Goal: Obtain resource: Obtain resource

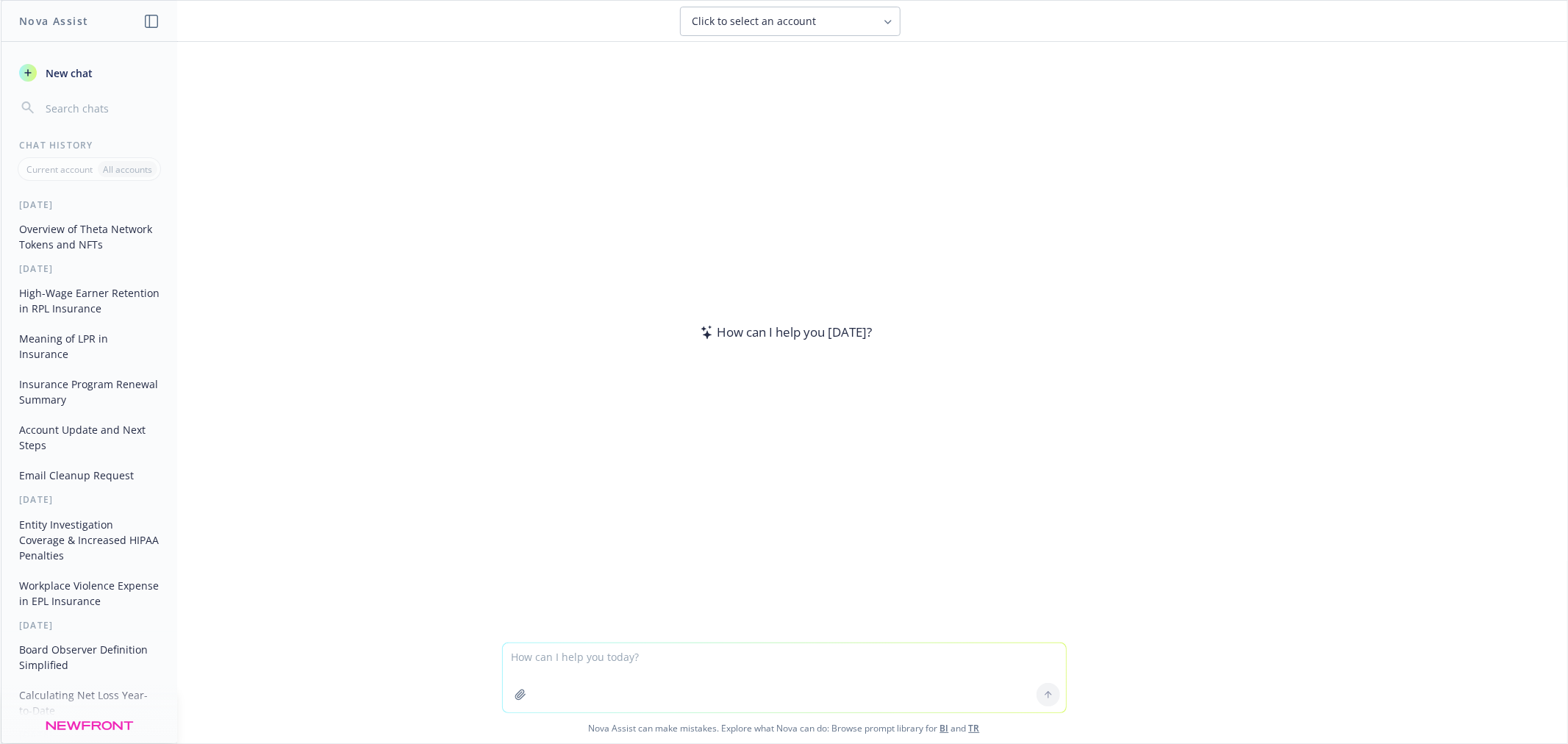
click at [584, 660] on textarea at bounding box center [784, 678] width 563 height 69
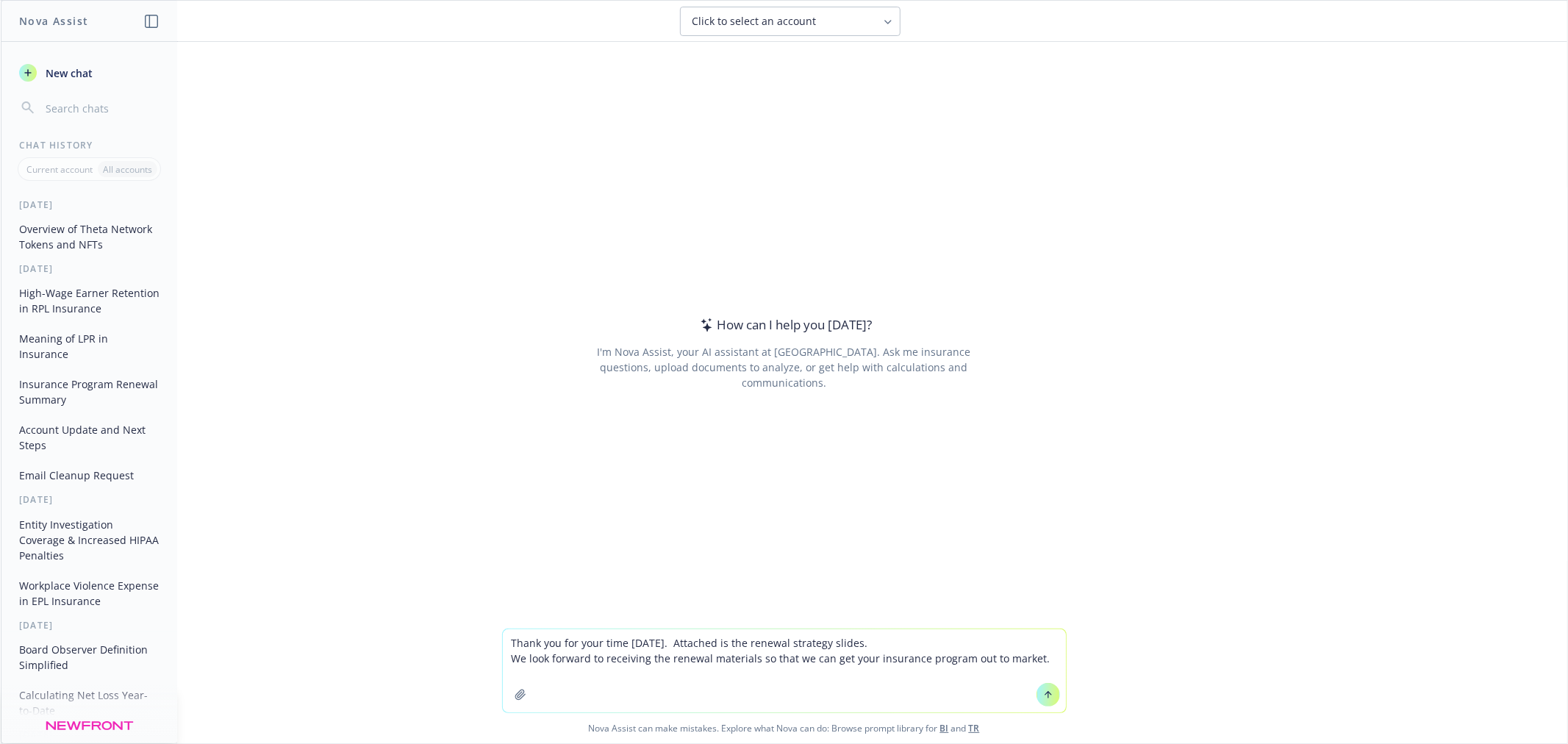
type textarea "Thank you for your time today. Attached is the renewal strategy slides. We look…"
click at [1046, 692] on icon at bounding box center [1049, 695] width 10 height 10
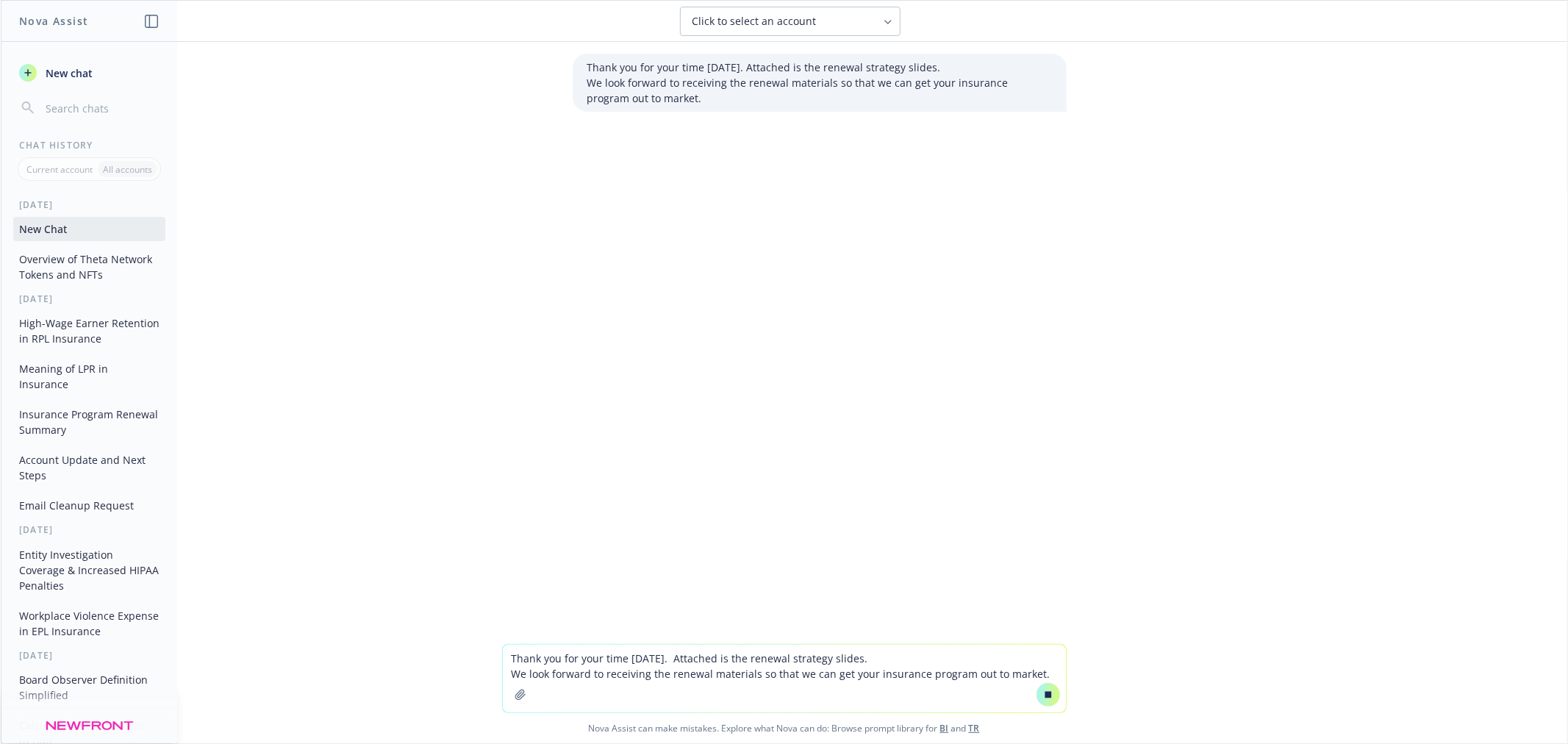
click at [599, 660] on textarea "Thank you for your time today. Attached is the renewal strategy slides. We look…" at bounding box center [784, 678] width 563 height 67
type textarea "professional"
click at [1044, 694] on icon at bounding box center [1047, 694] width 7 height 7
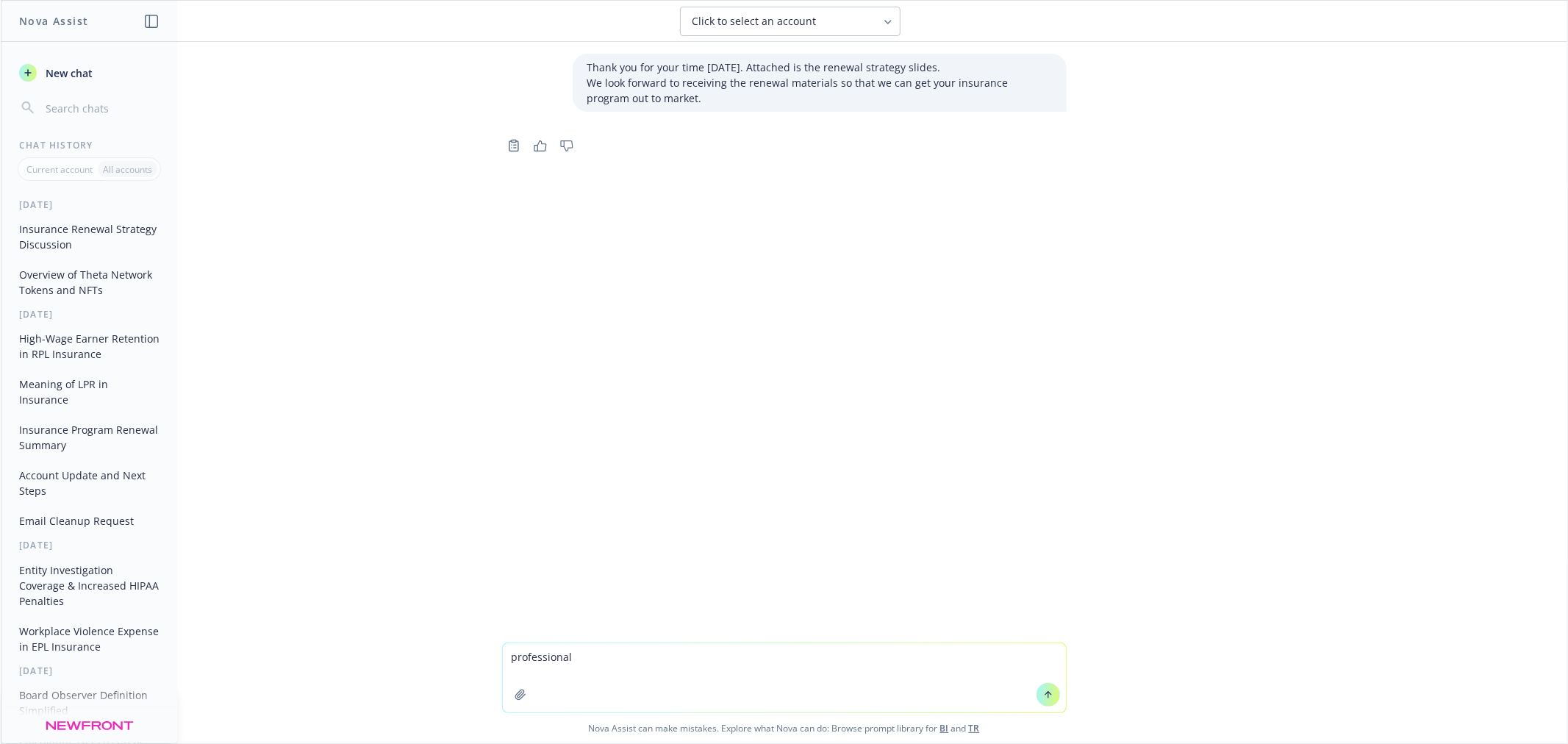
click at [1049, 693] on button at bounding box center [1048, 695] width 23 height 23
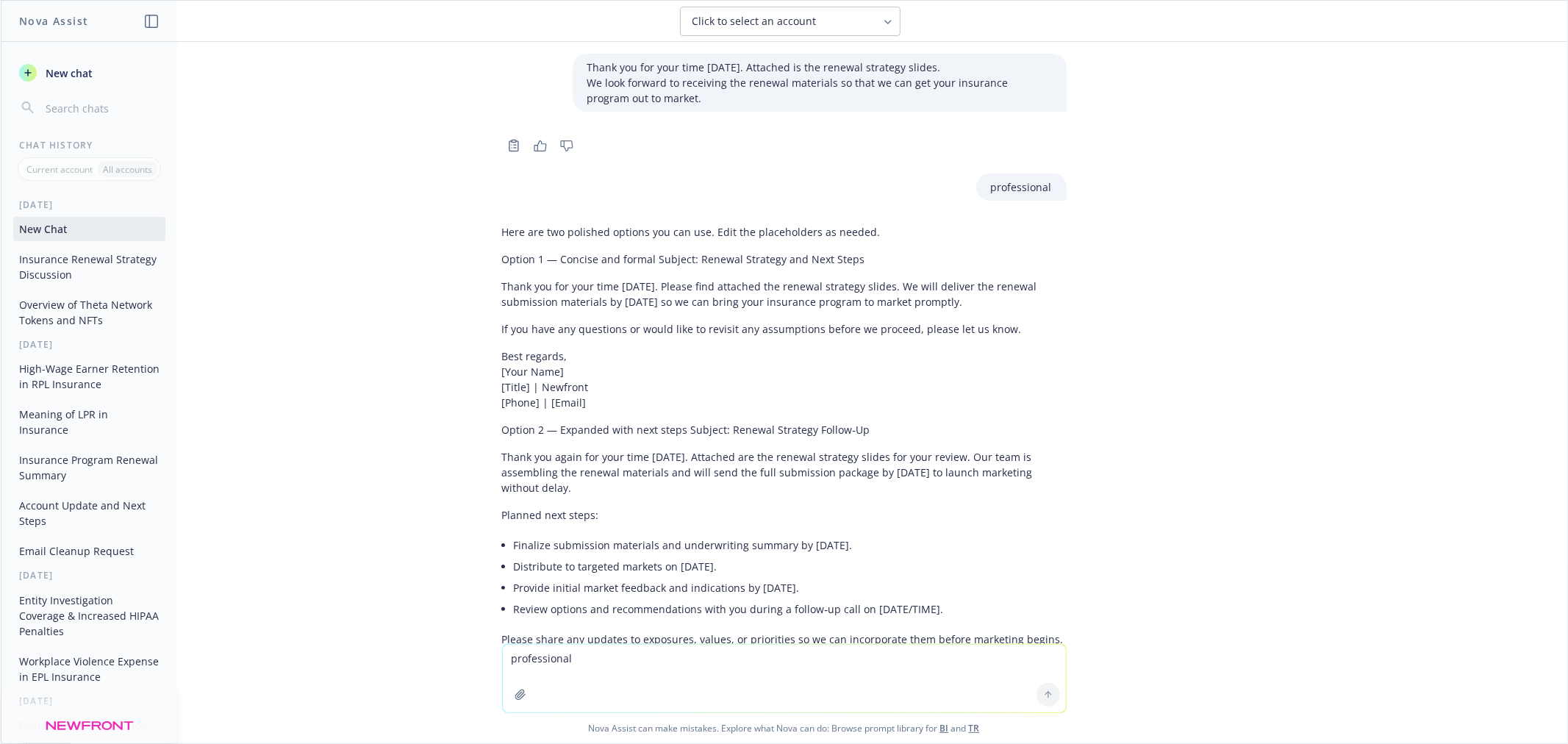
scroll to position [128, 0]
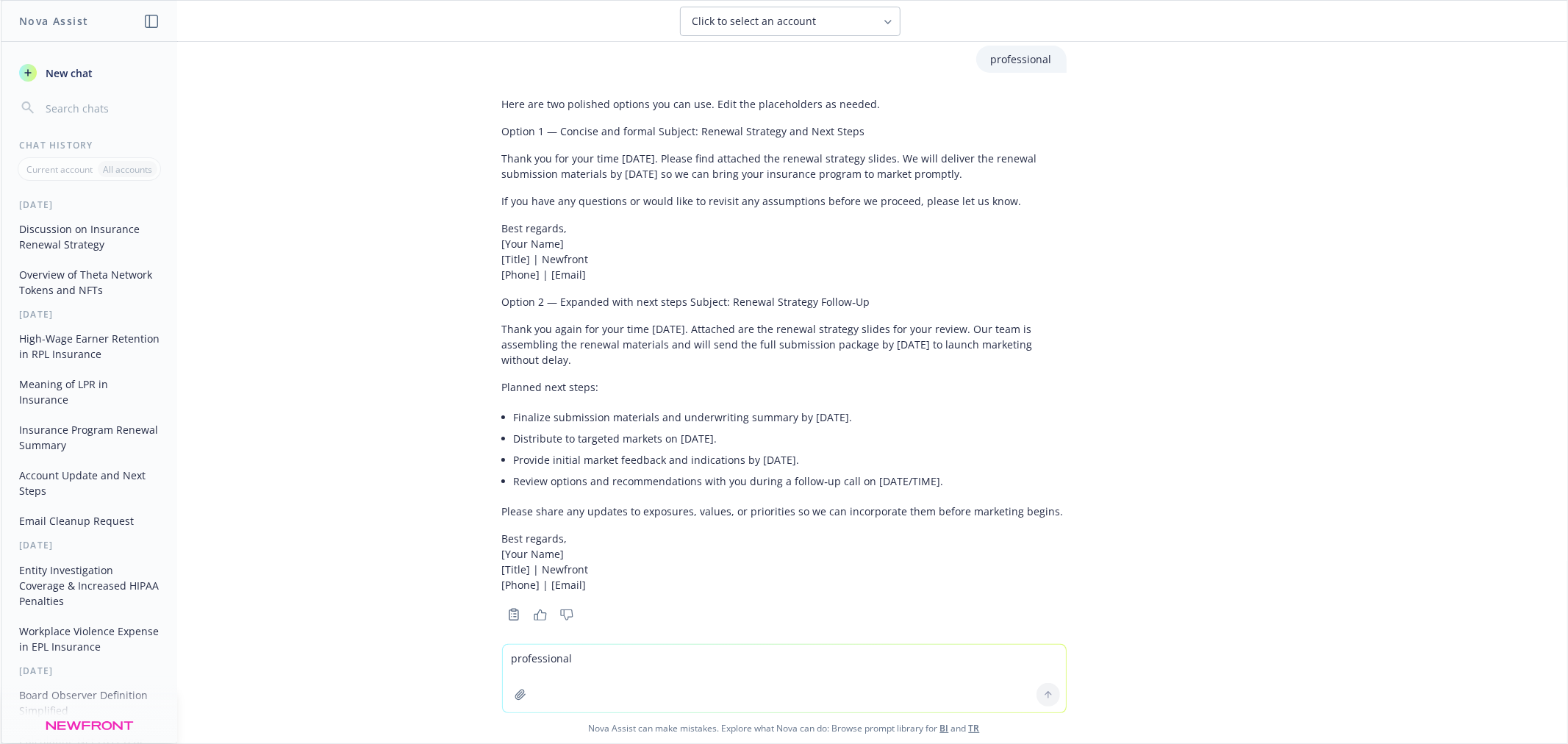
click at [771, 562] on p "Best regards, [Your Name] [Title] | Newfront [Phone] | [Email]" at bounding box center [784, 562] width 564 height 62
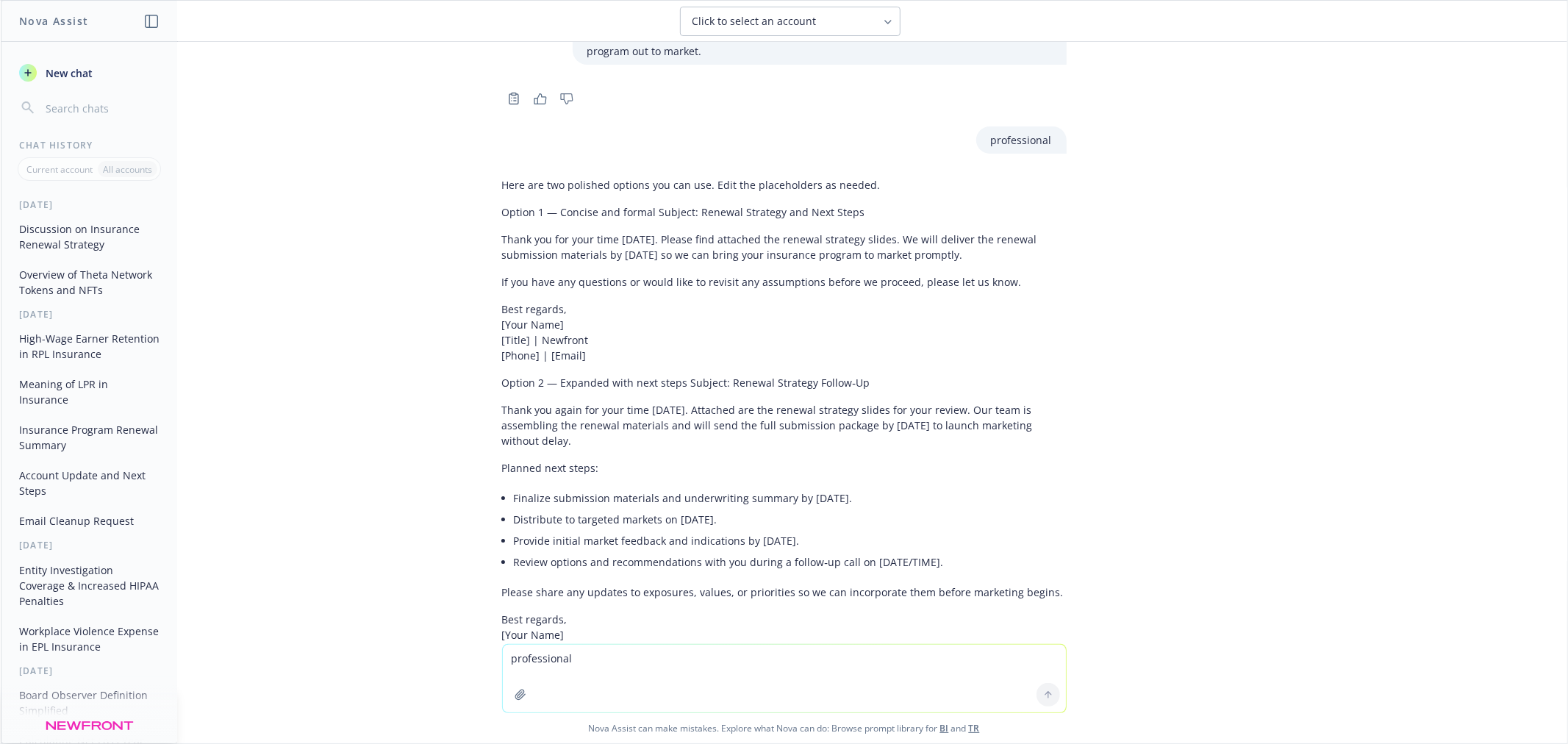
scroll to position [46, 0]
click at [880, 285] on p "If you have any questions or would like to revisit any assumptions before we pr…" at bounding box center [784, 283] width 564 height 16
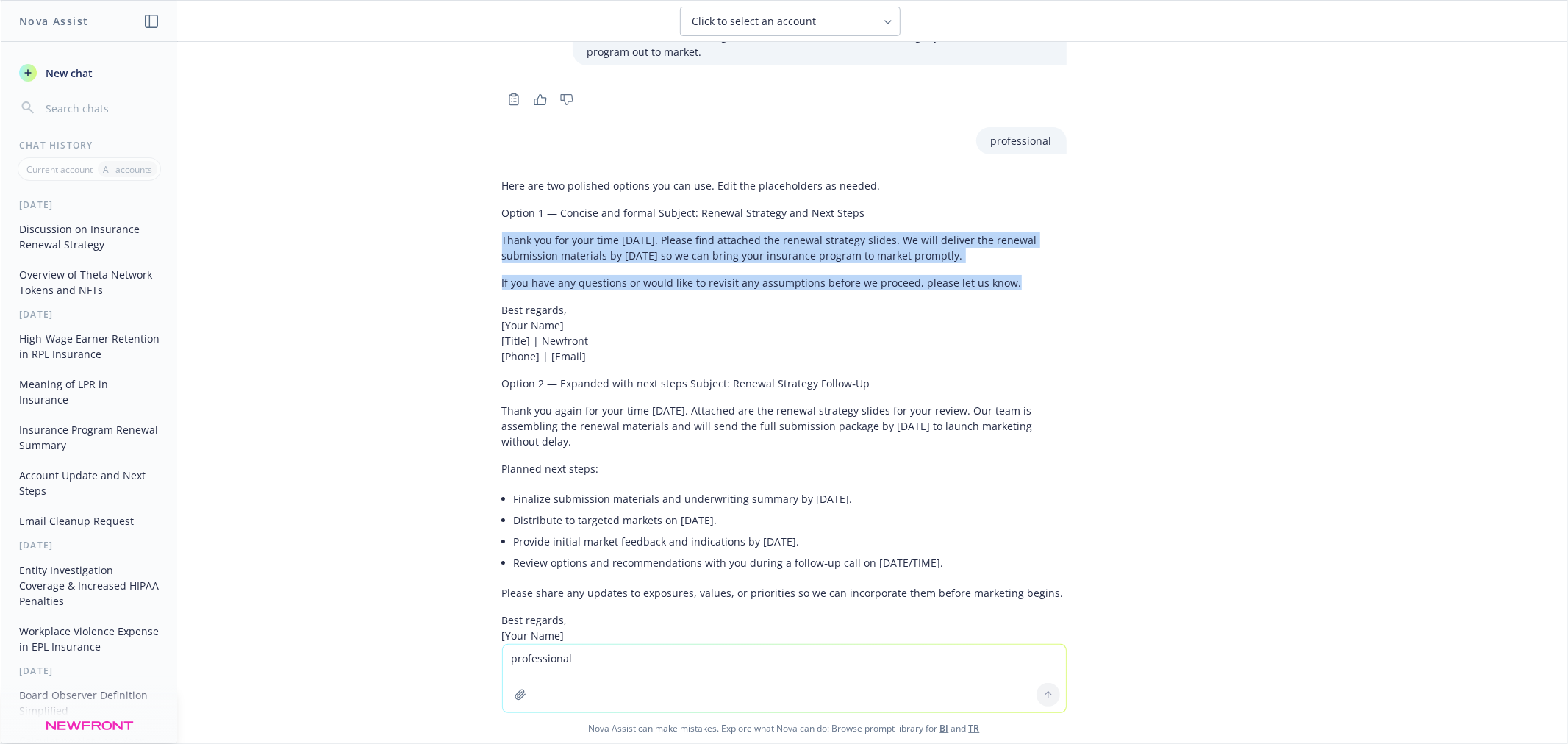
drag, startPoint x: 998, startPoint y: 283, endPoint x: 484, endPoint y: 239, distance: 515.9
click at [490, 239] on div "Here are two polished options you can use. Edit the placeholders as needed. Opt…" at bounding box center [784, 439] width 588 height 535
copy div "Thank you for your time today. Please find attached the renewal strategy slides…"
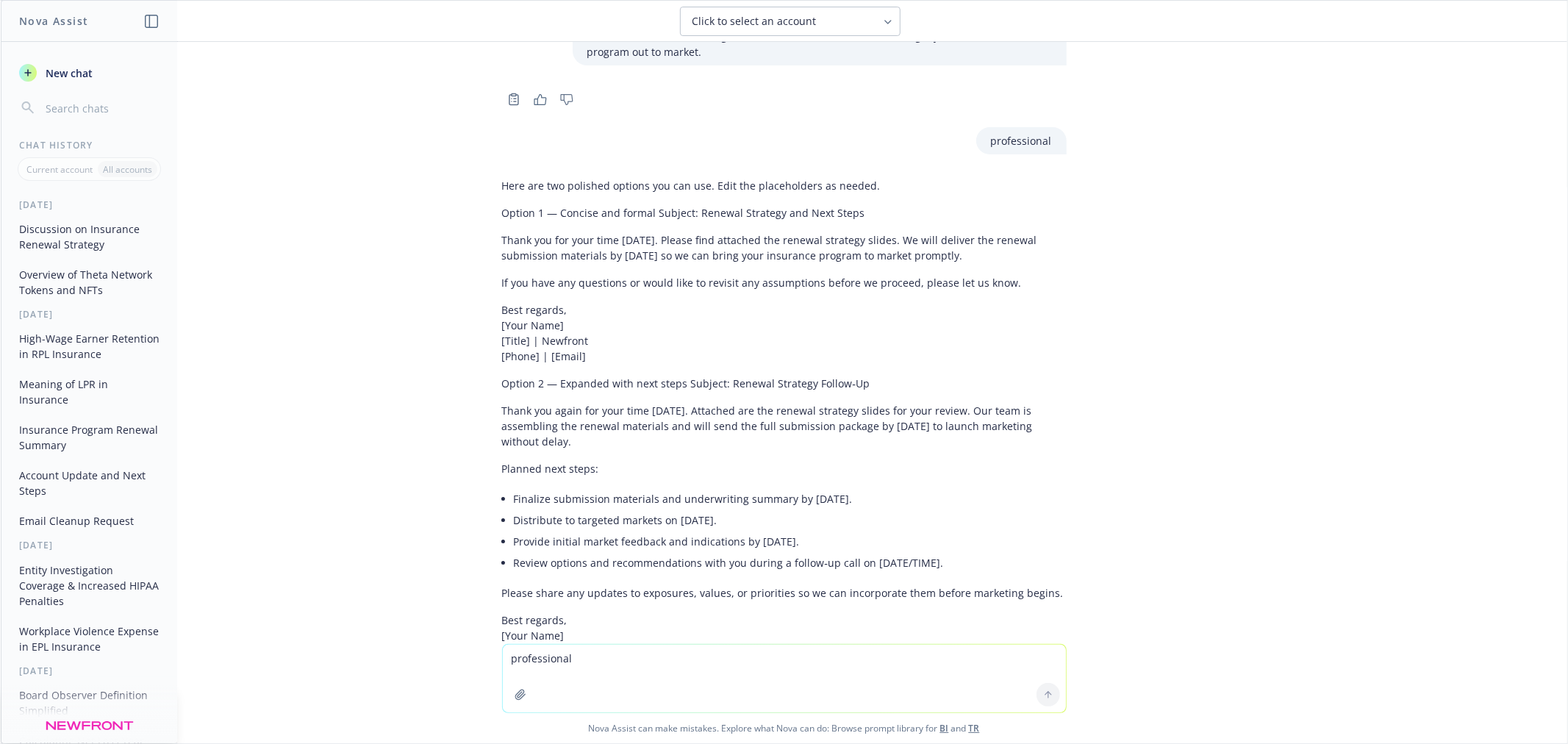
click at [797, 369] on div "Here are two polished options you can use. Edit the placeholders as needed. Opt…" at bounding box center [784, 426] width 564 height 508
click at [648, 658] on textarea "professional" at bounding box center [784, 678] width 563 height 67
type textarea "ad we look forward to receiving the renewal materials so that we can get your p…"
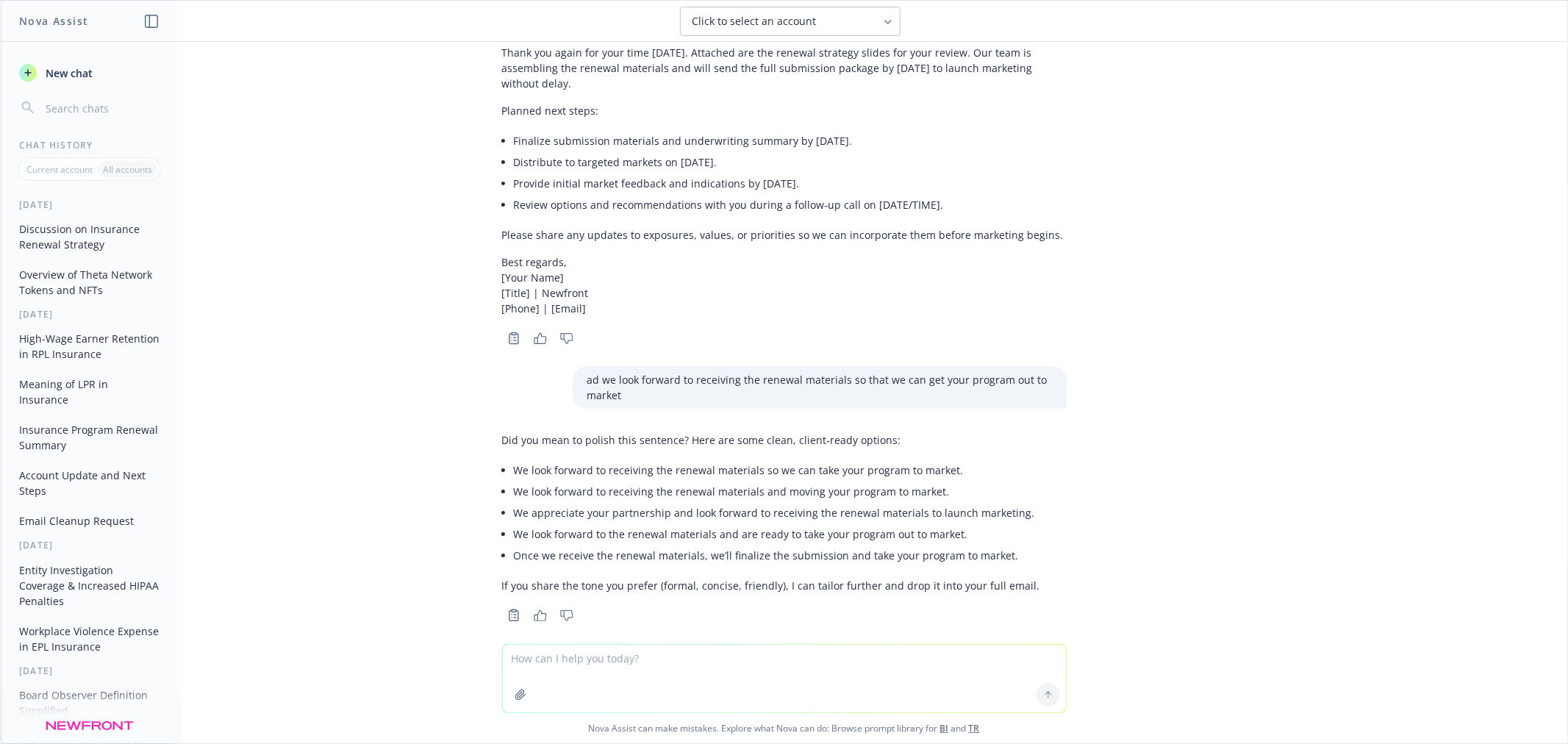
scroll to position [405, 0]
drag, startPoint x: 945, startPoint y: 454, endPoint x: 498, endPoint y: 461, distance: 447.1
click at [502, 461] on div "Did you mean to polish this sentence? Here are some clean, client‑ready options…" at bounding box center [771, 511] width 538 height 173
copy li "We look forward to receiving the renewal materials so we can take your program …"
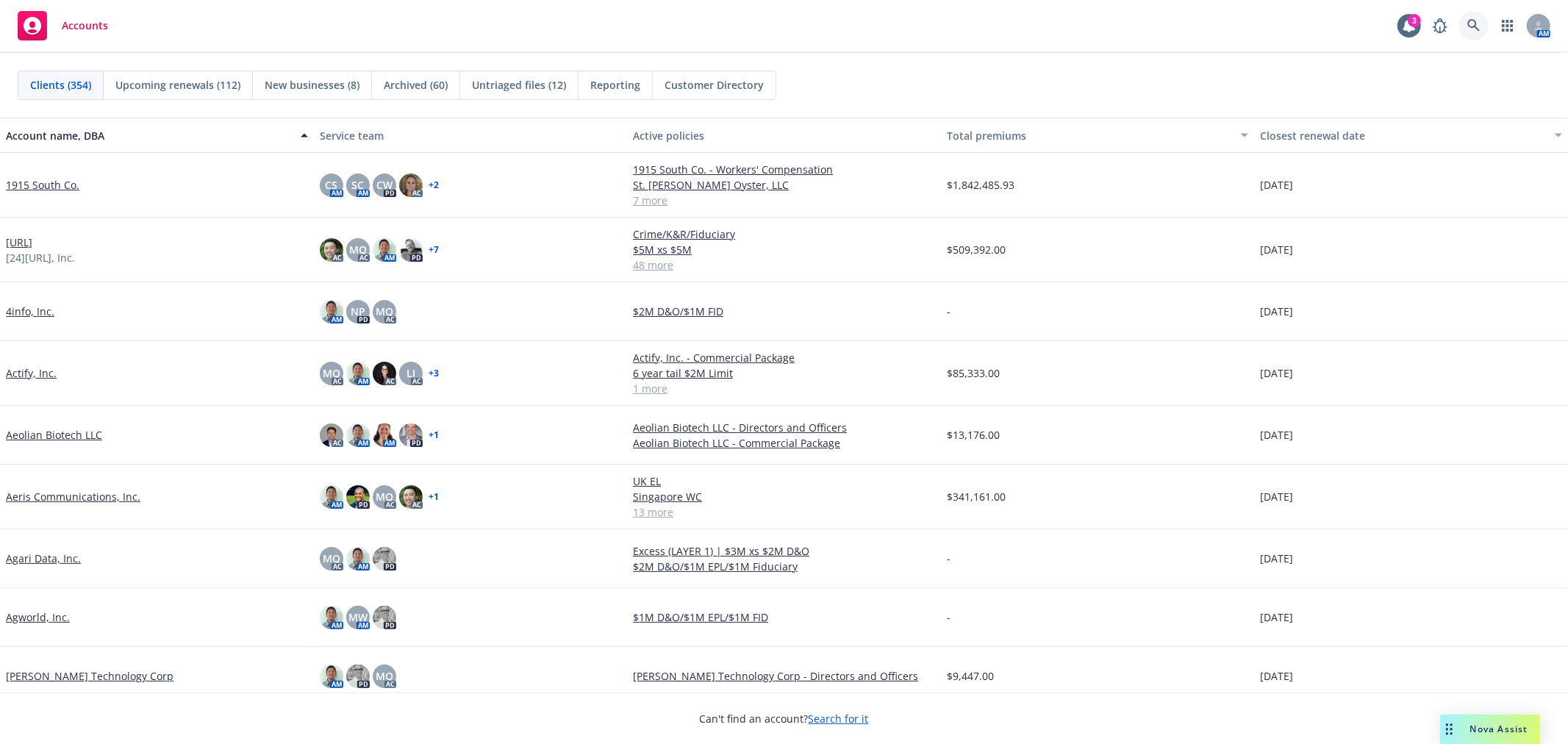
click at [1480, 24] on icon at bounding box center [1474, 26] width 13 height 13
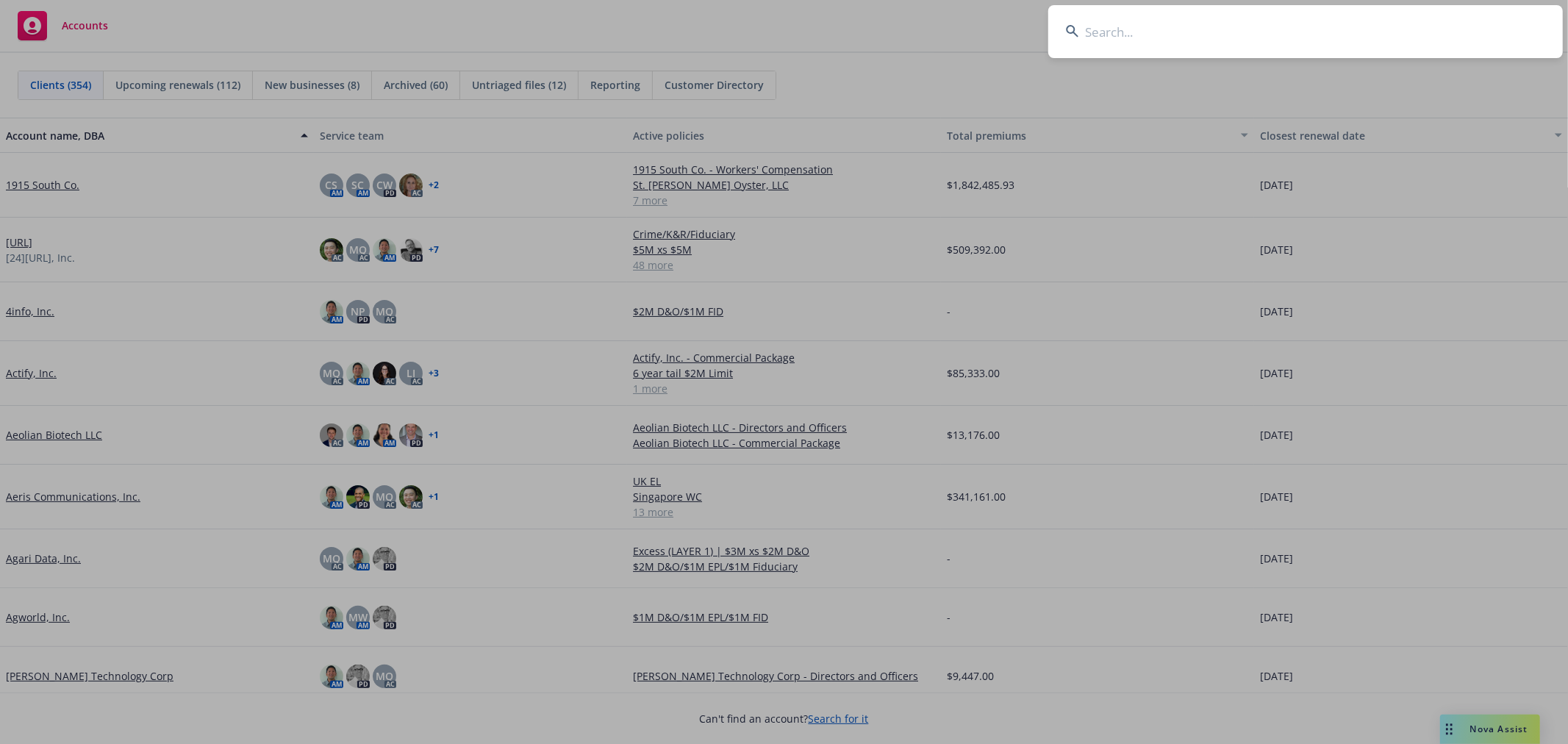
click at [1412, 45] on input at bounding box center [1305, 31] width 514 height 53
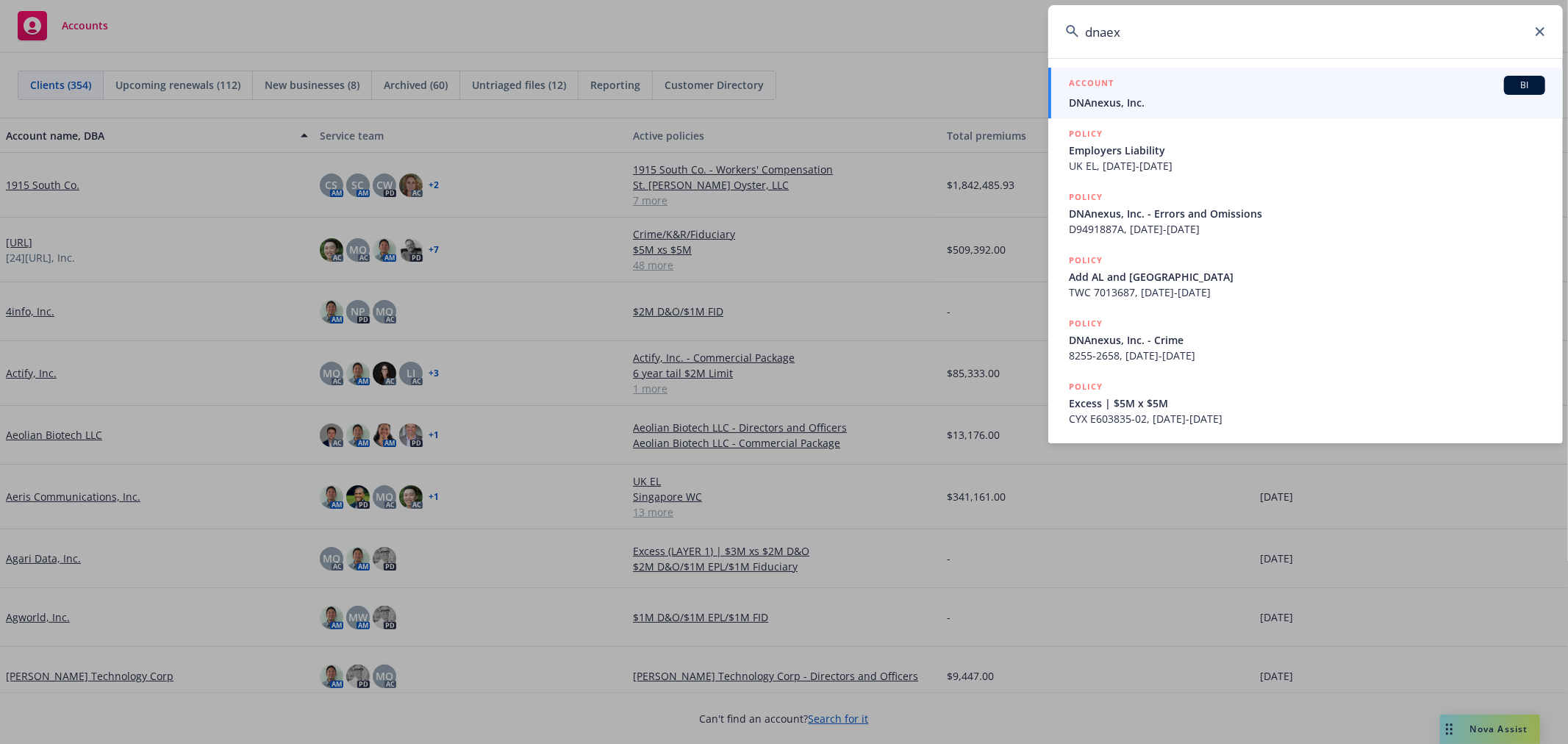
type input "dnaex"
click at [1158, 111] on link "ACCOUNT BI DNAnexus, Inc." at bounding box center [1305, 93] width 514 height 51
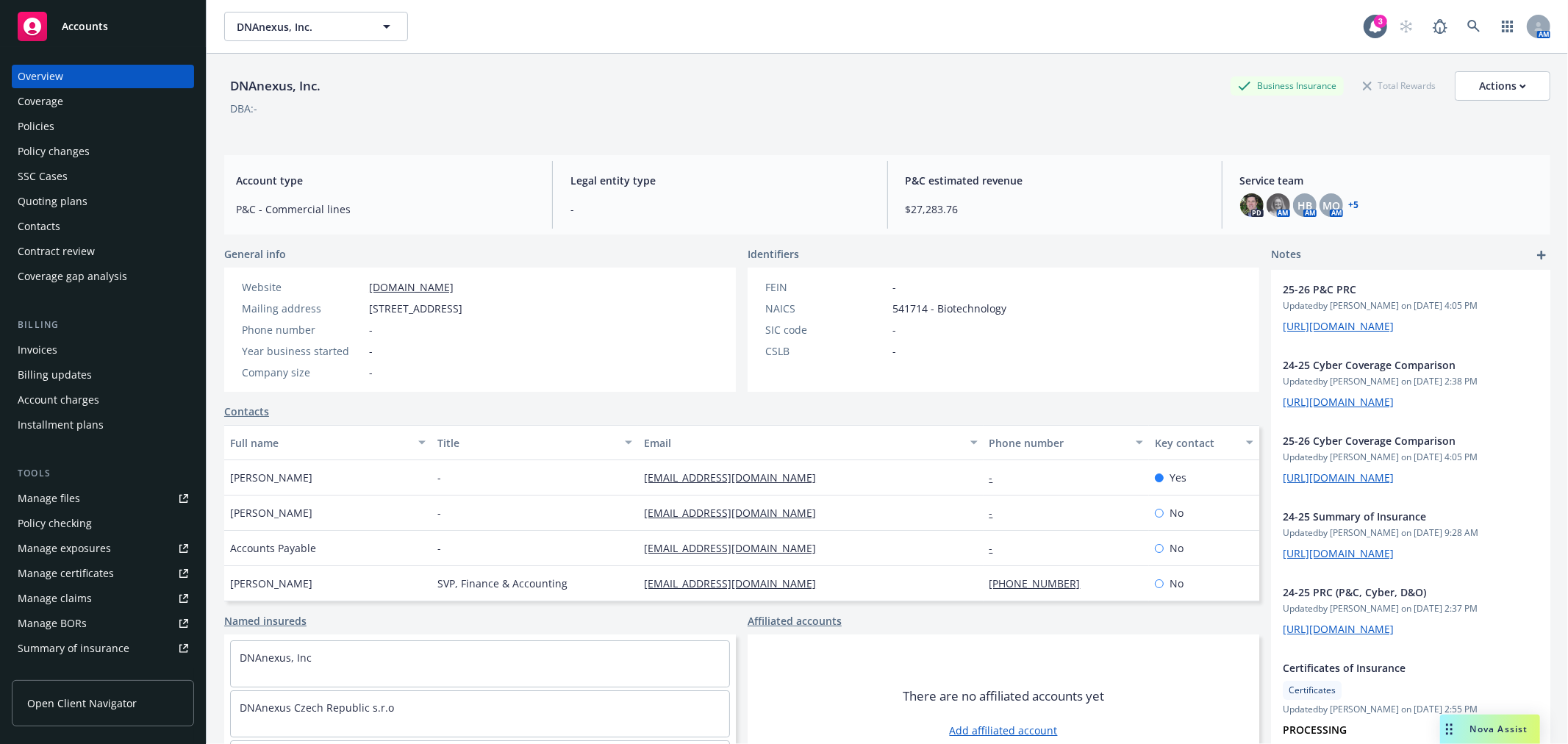
click at [40, 117] on div "Policies" at bounding box center [36, 126] width 37 height 23
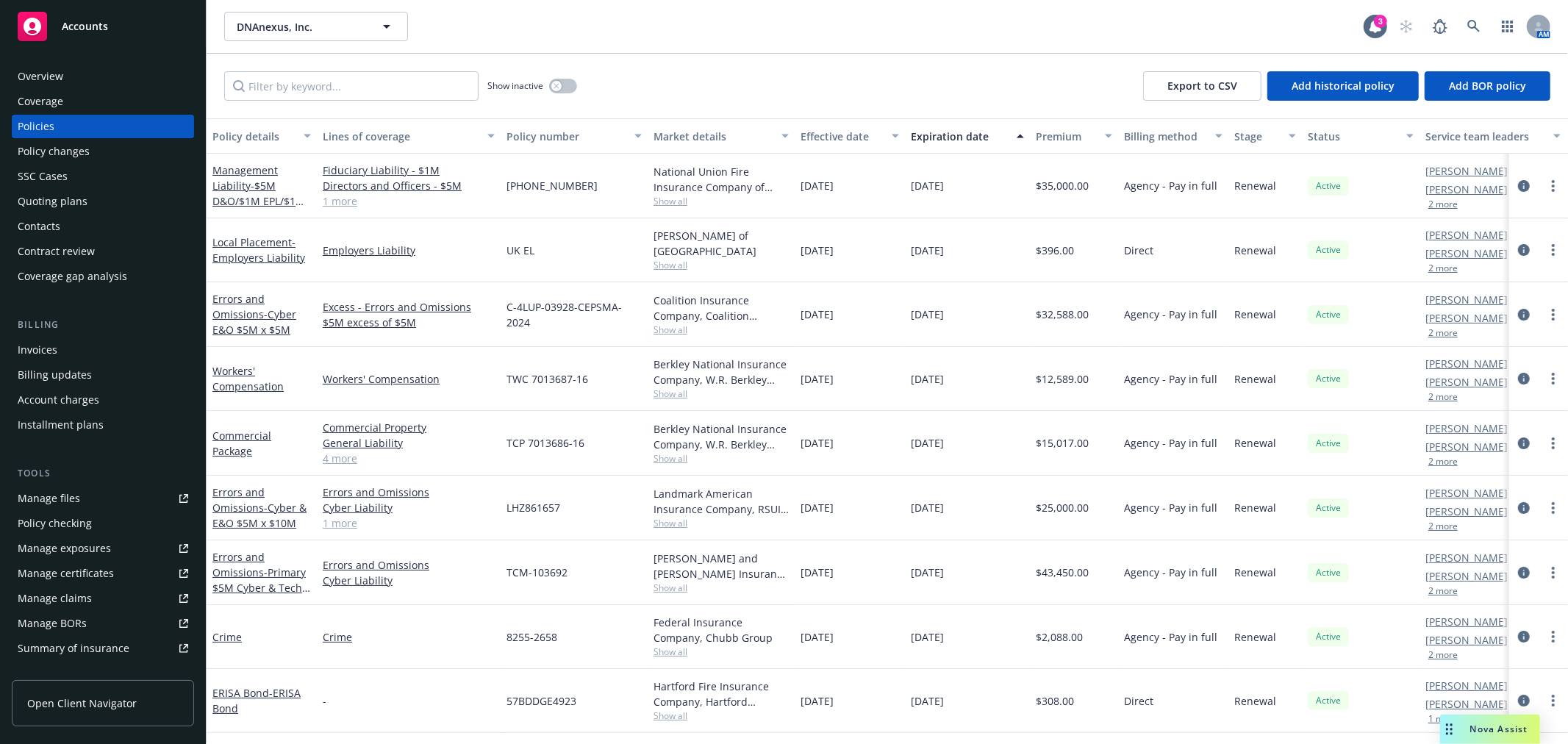
click at [28, 77] on div "Overview" at bounding box center [40, 76] width 46 height 23
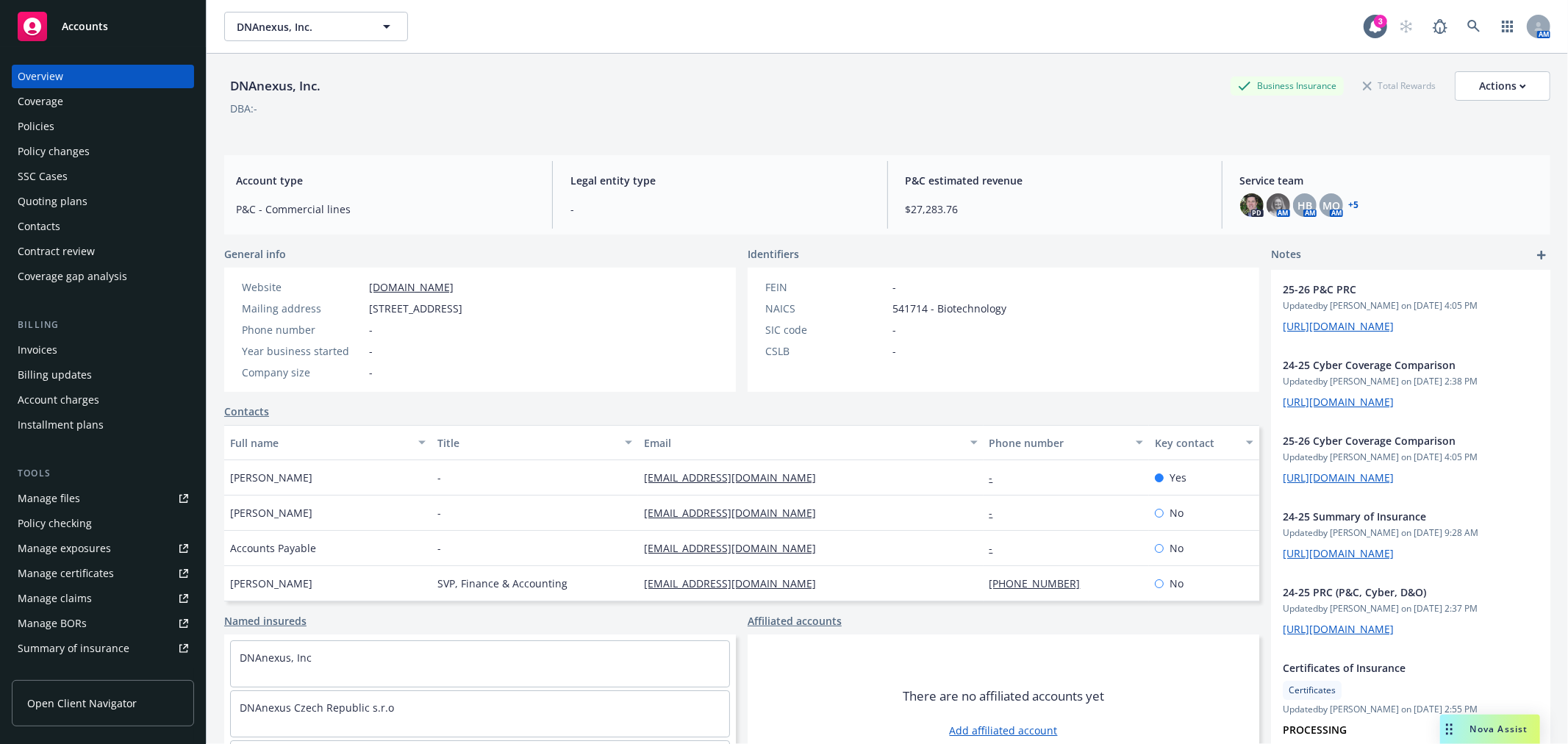
click at [21, 197] on div "Quoting plans" at bounding box center [52, 201] width 70 height 23
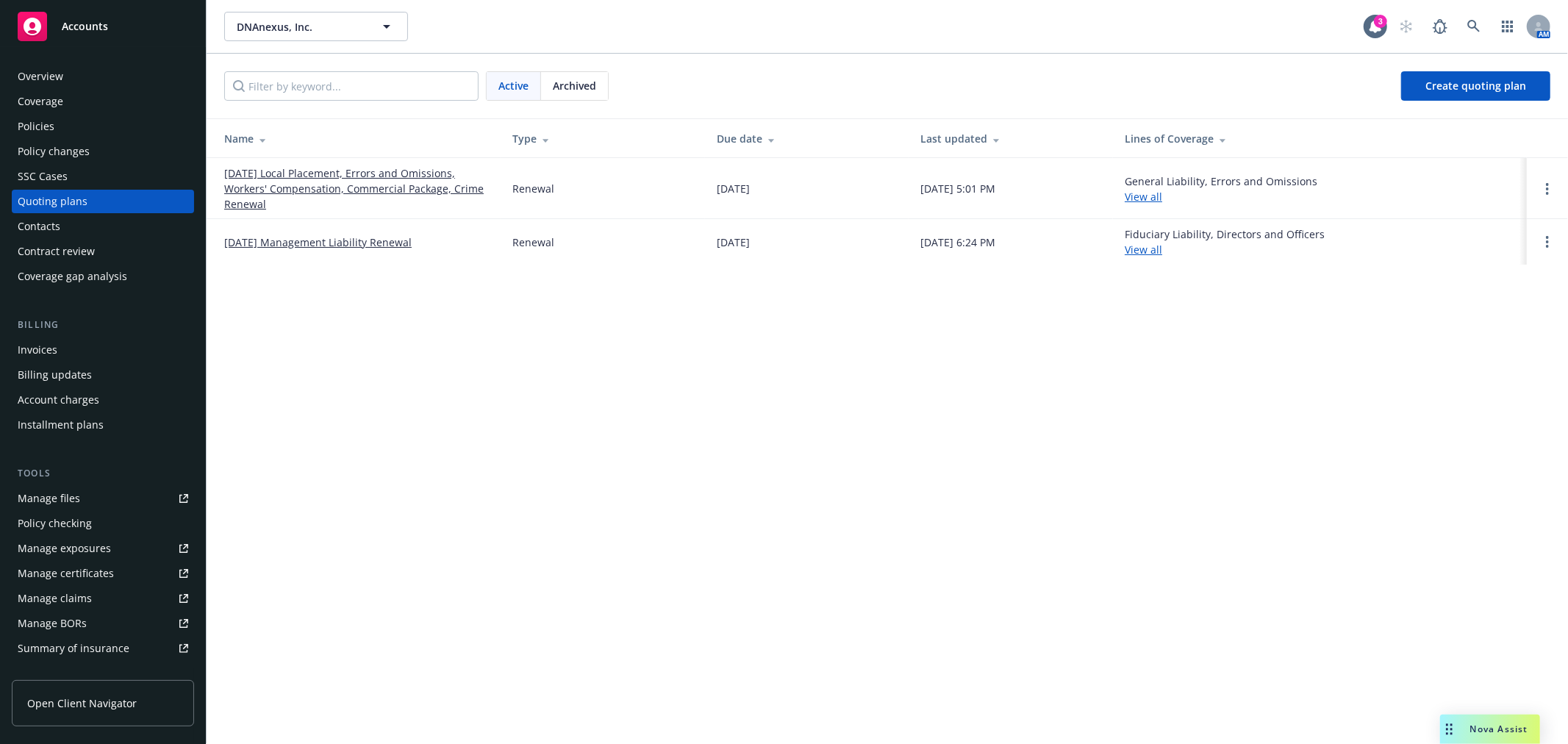
click at [578, 84] on span "Archived" at bounding box center [575, 85] width 43 height 16
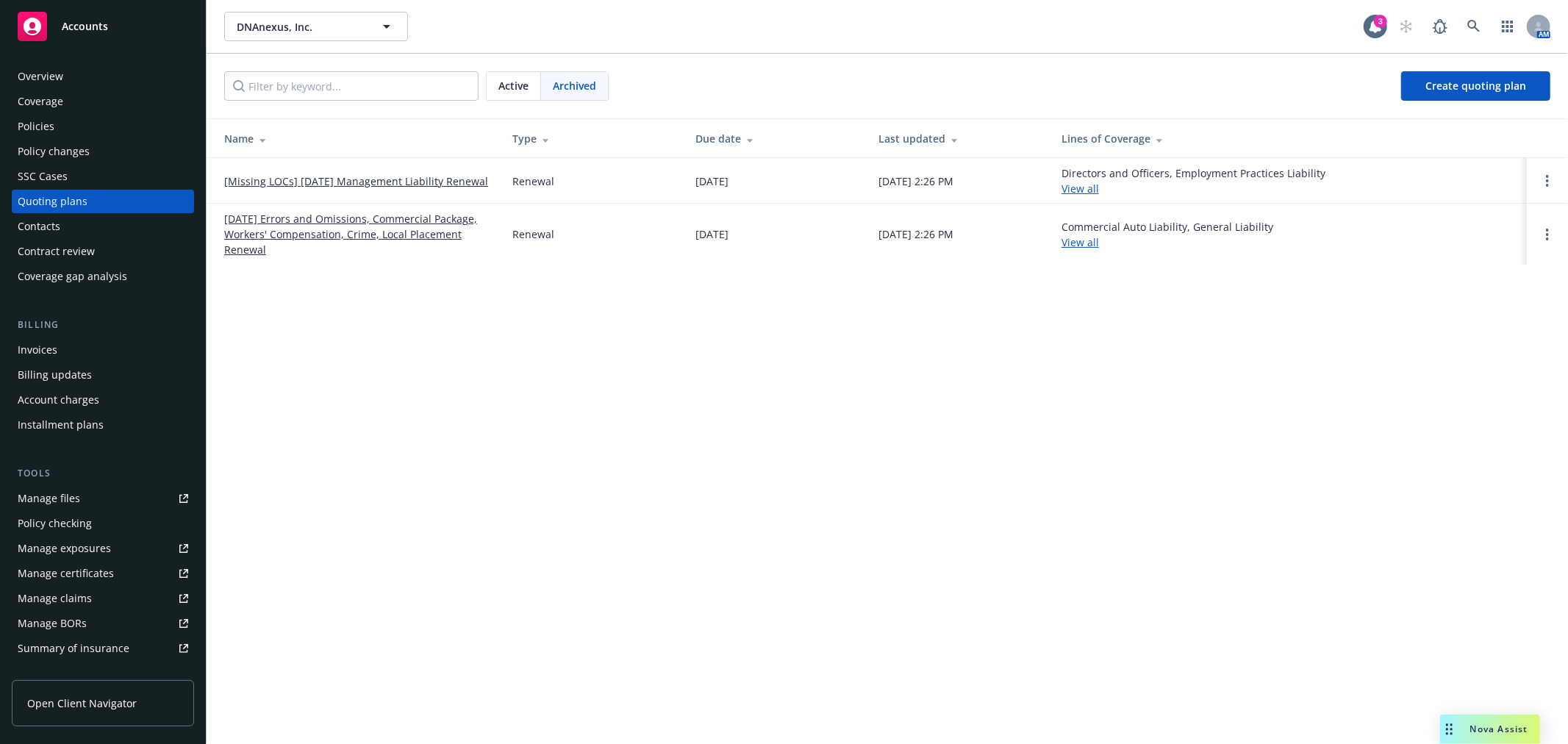
click at [410, 182] on link "[Missing LOCs] [DATE] Management Liability Renewal" at bounding box center [356, 181] width 264 height 16
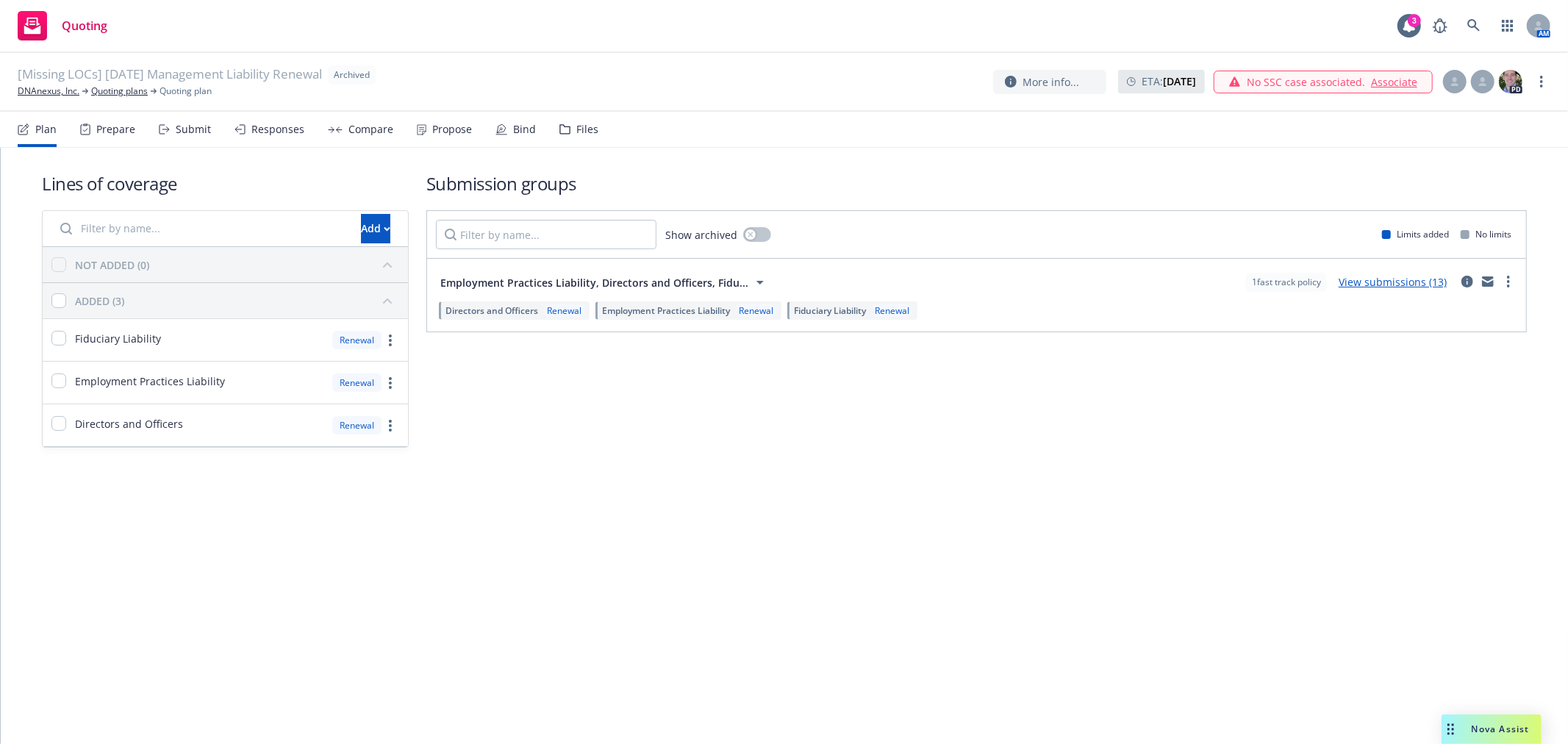
click at [561, 125] on icon at bounding box center [564, 129] width 11 height 10
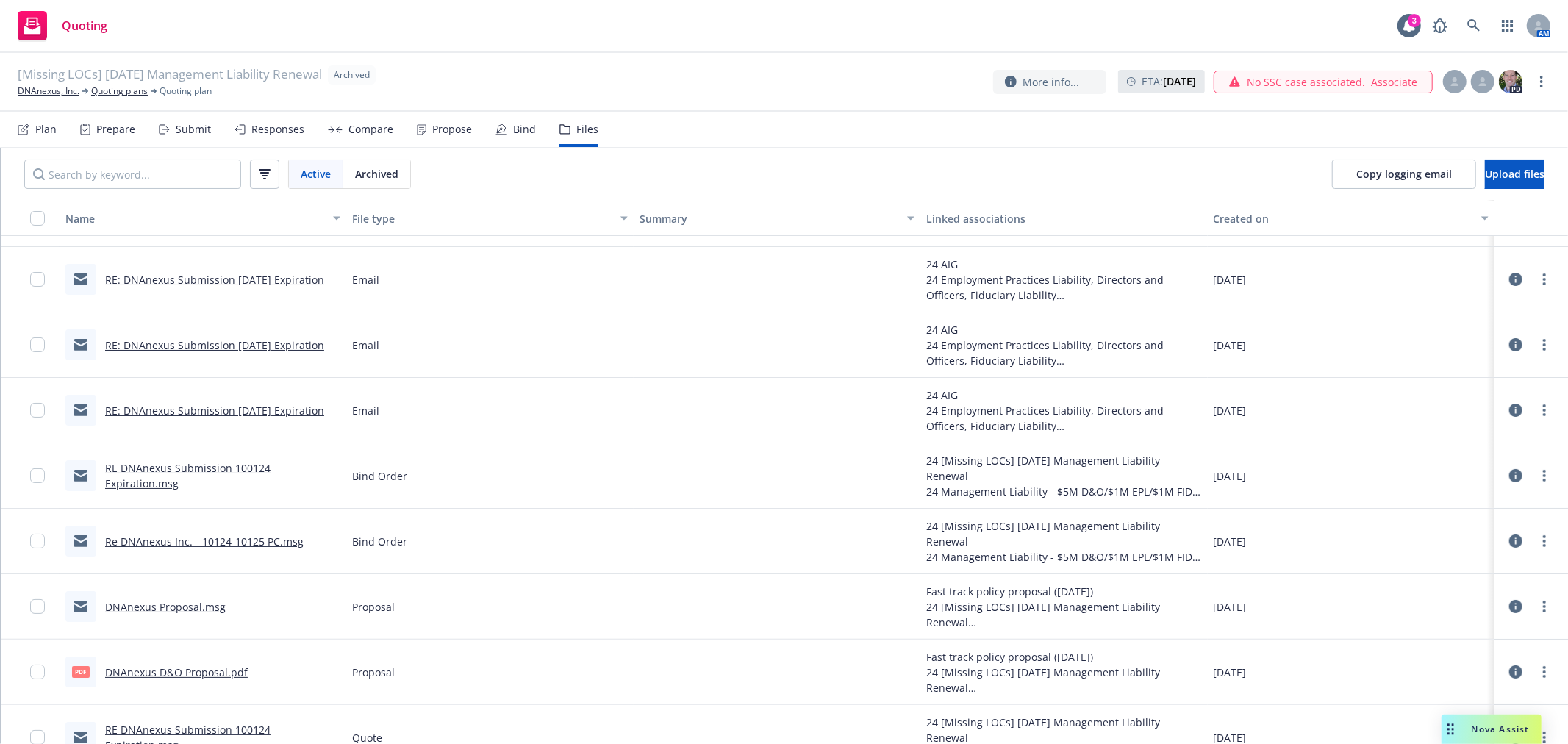
scroll to position [82, 0]
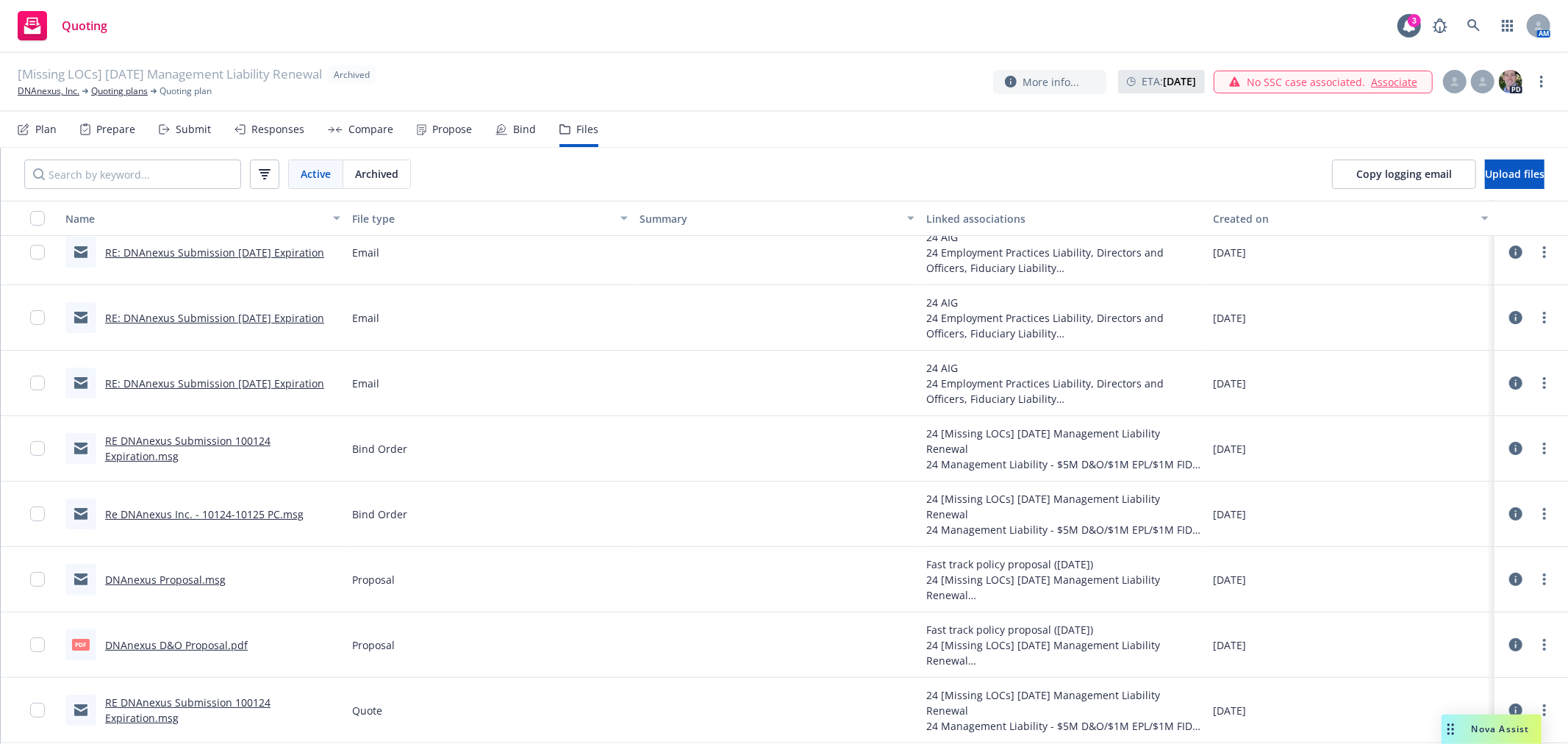
click at [218, 512] on link "Re DNAnexus Inc. - 10124-10125 PC.msg" at bounding box center [205, 514] width 199 height 14
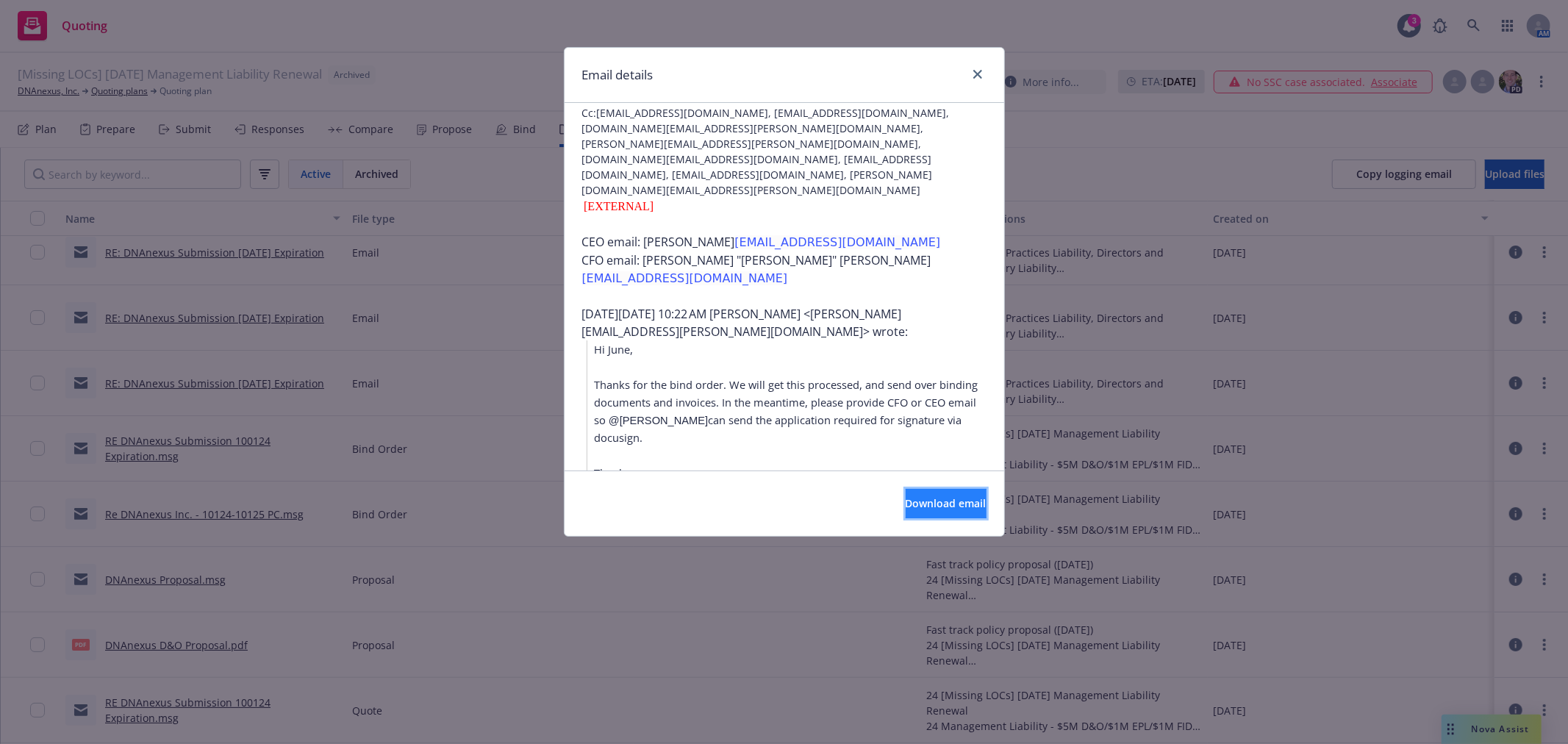
click at [937, 502] on span "Download email" at bounding box center [946, 503] width 81 height 14
click at [972, 71] on link "close" at bounding box center [978, 75] width 18 height 18
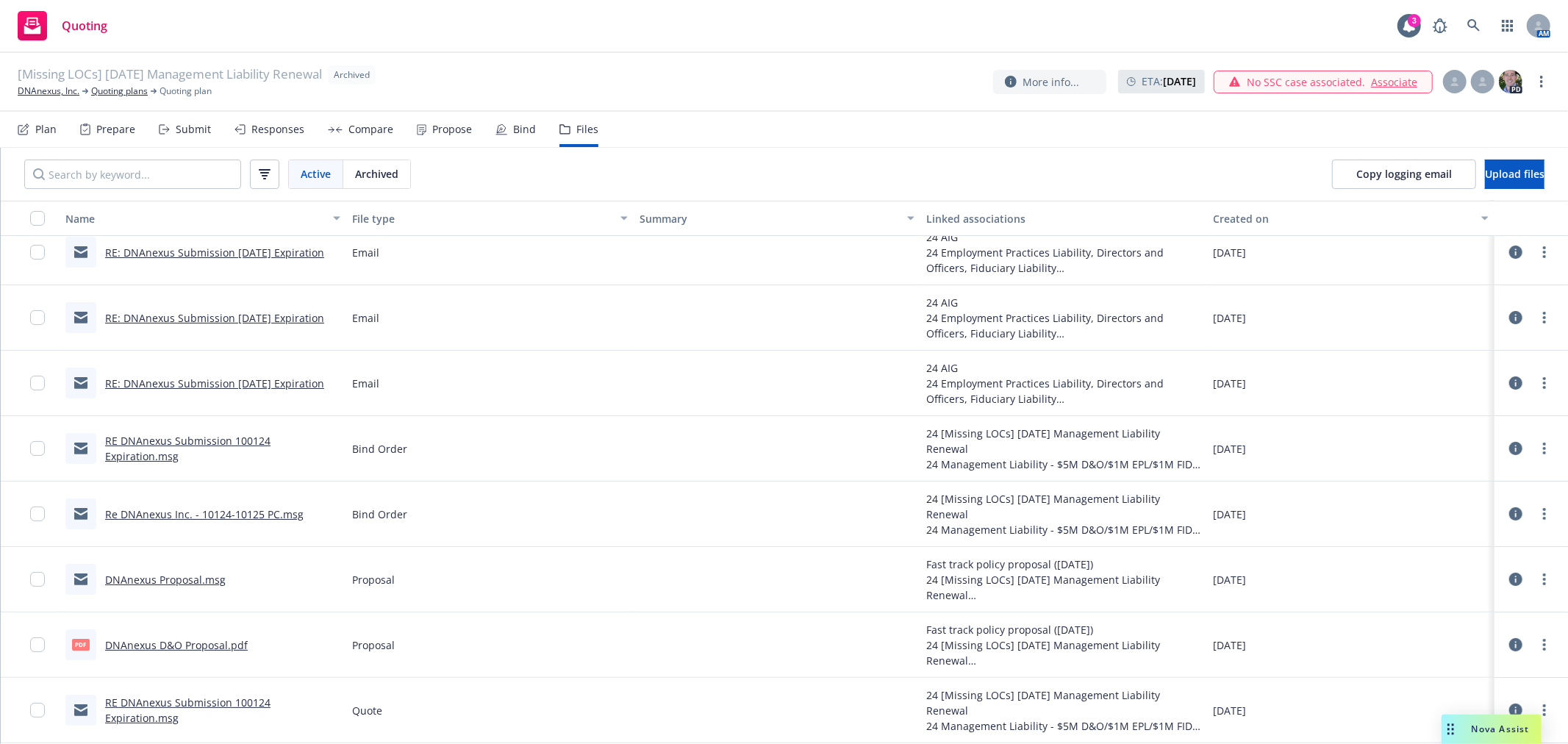
click at [232, 443] on link "RE DNAnexus Submission 100124 Expiration.msg" at bounding box center [188, 448] width 165 height 29
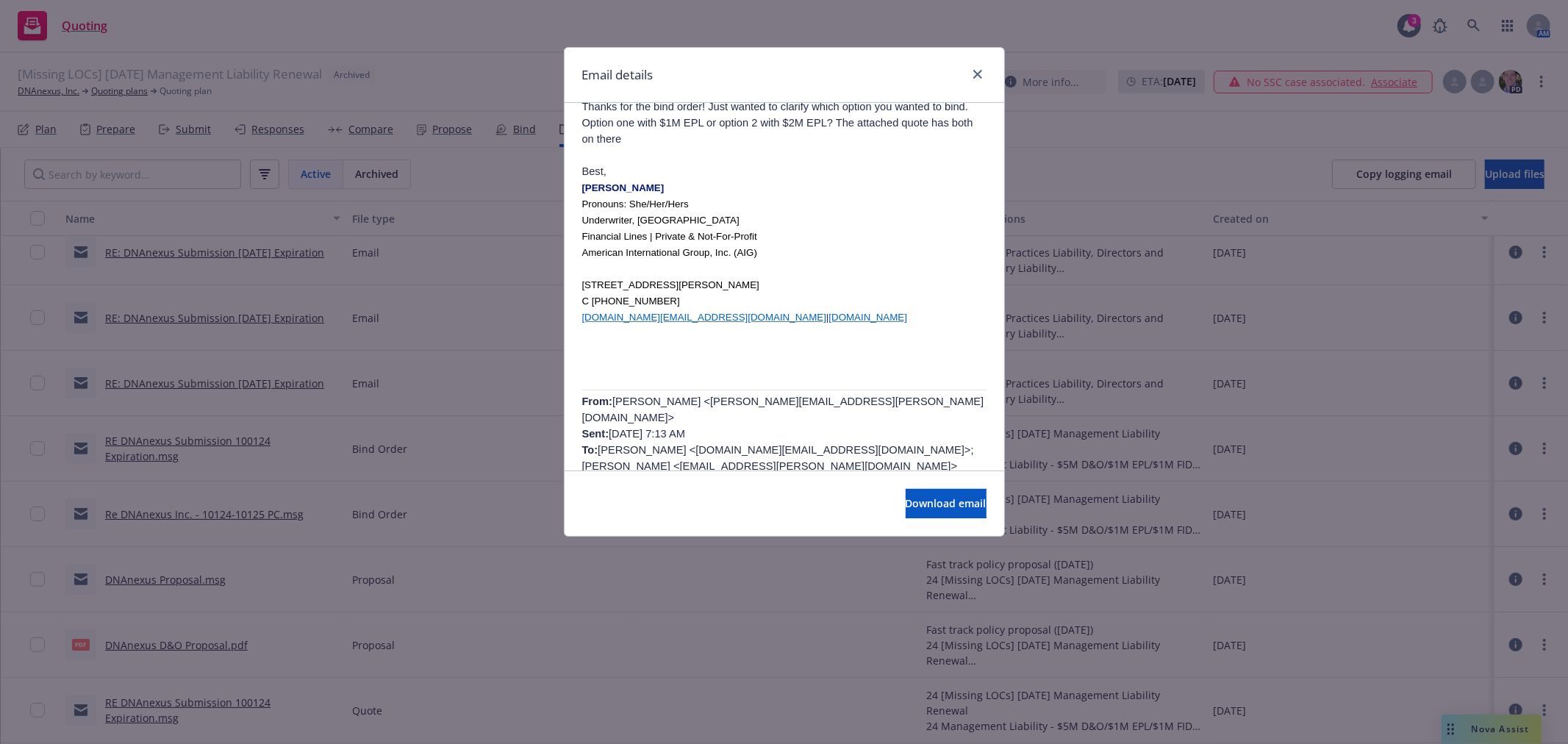
scroll to position [245, 0]
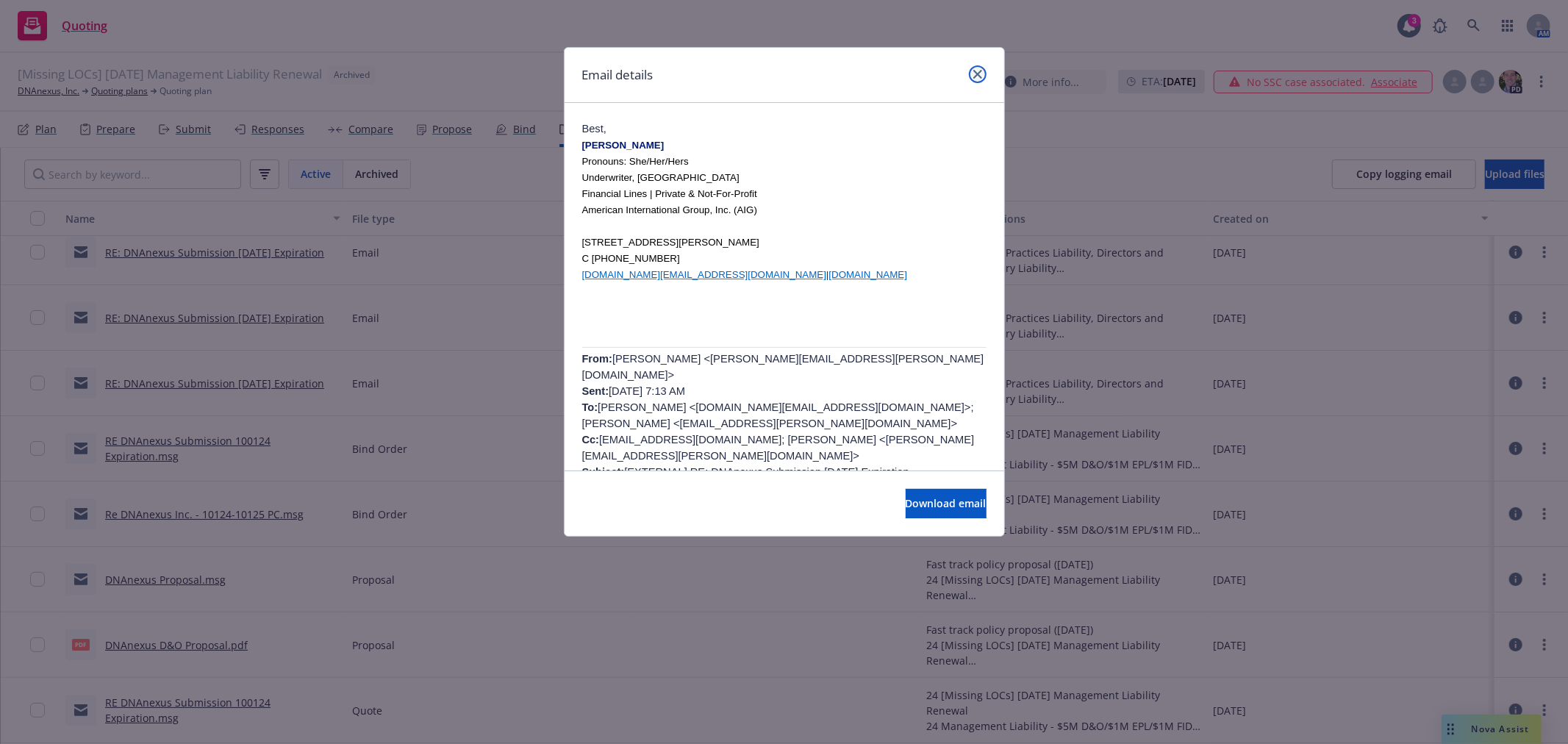
click at [973, 70] on icon "close" at bounding box center [978, 74] width 9 height 9
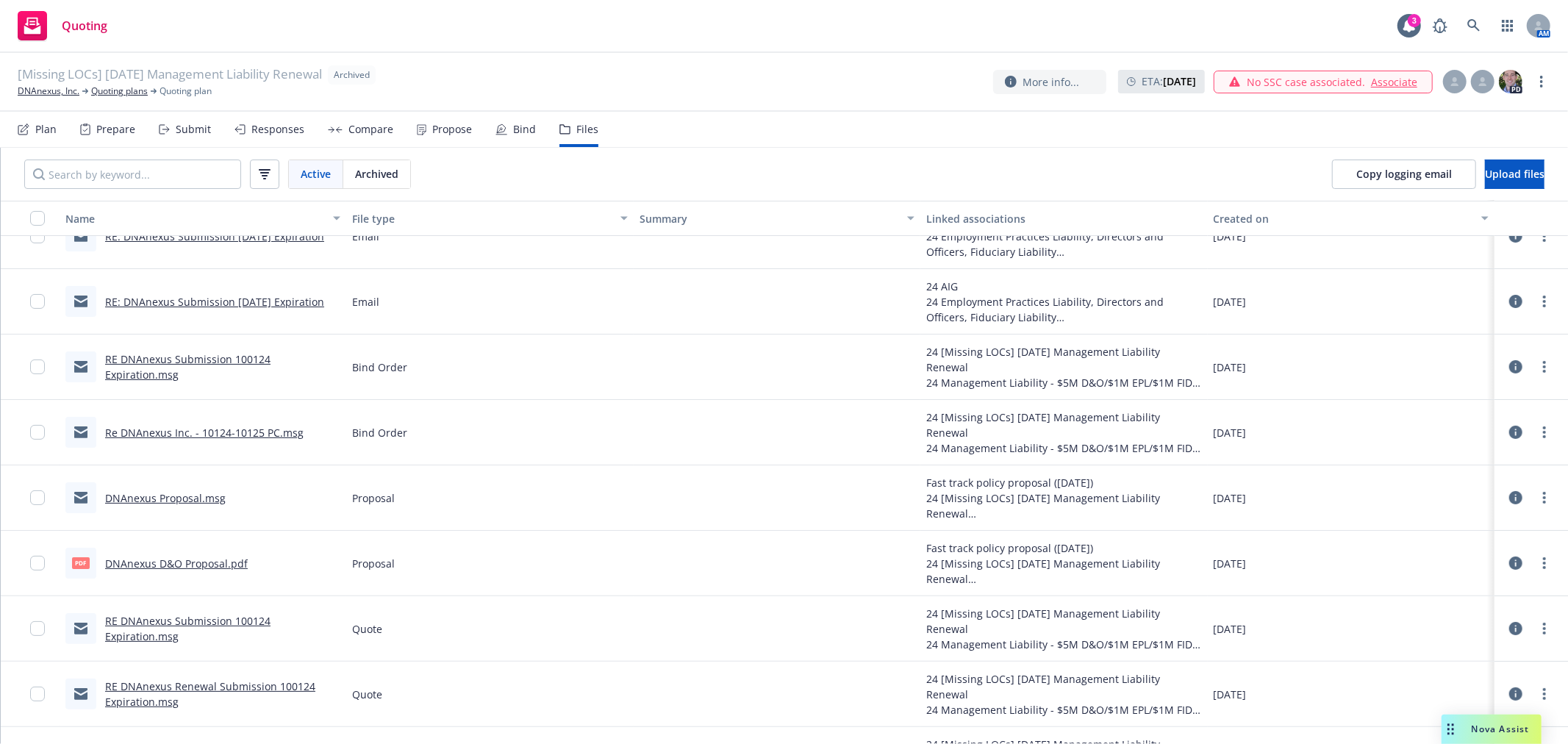
scroll to position [0, 0]
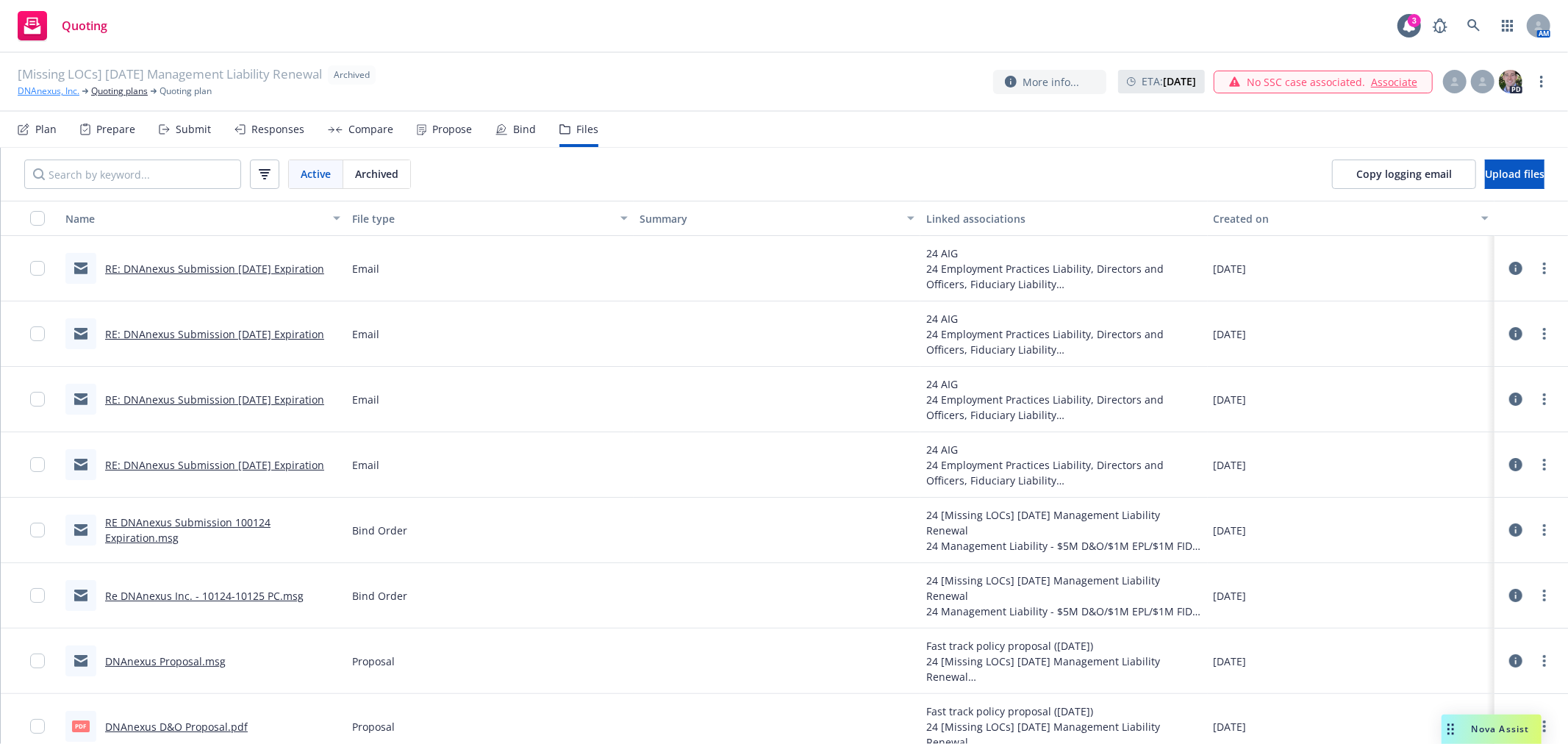
click at [54, 90] on link "DNAnexus, Inc." at bounding box center [49, 91] width 62 height 13
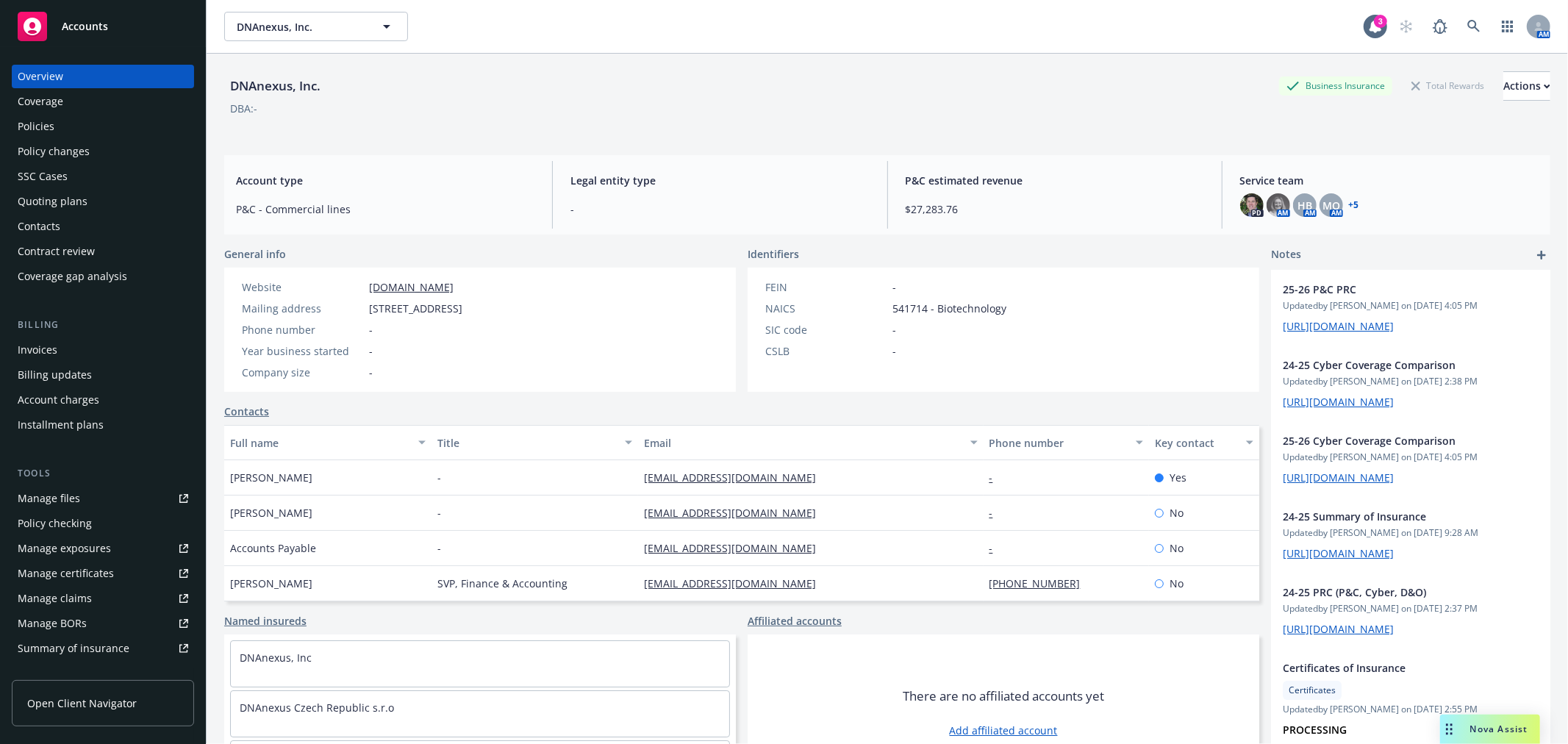
click at [61, 129] on div "Policies" at bounding box center [103, 126] width 170 height 23
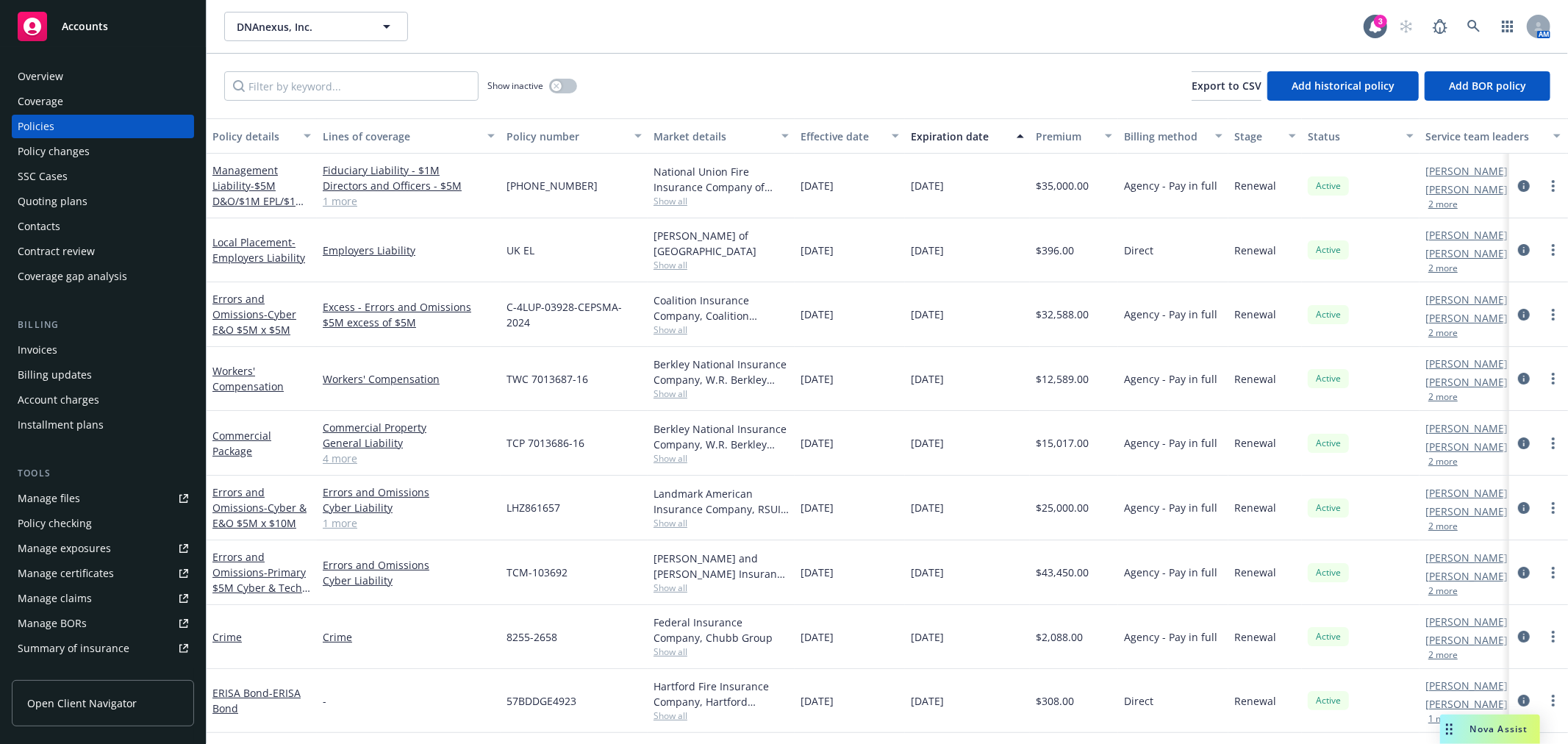
click at [64, 206] on div "Quoting plans" at bounding box center [52, 201] width 70 height 23
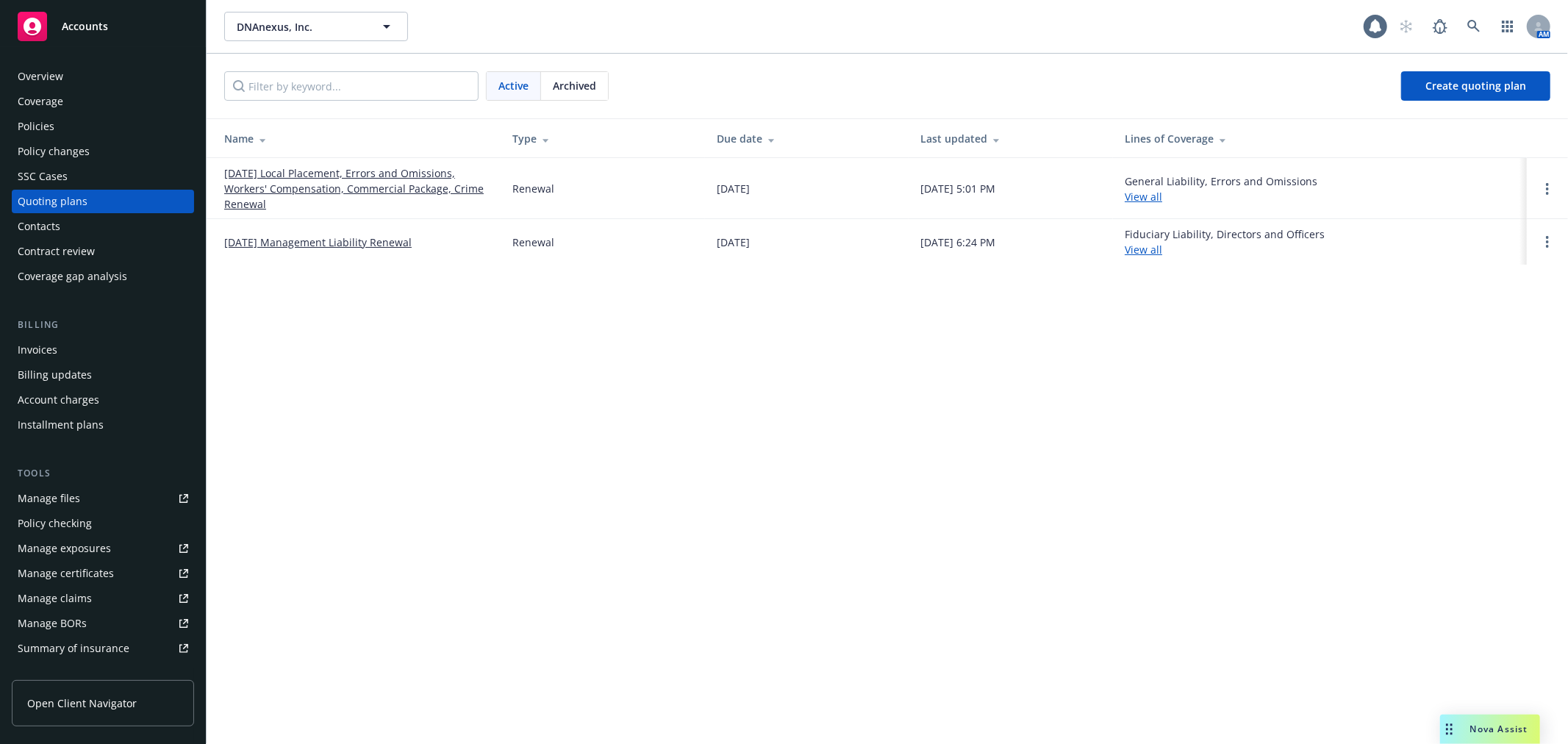
click at [577, 87] on span "Archived" at bounding box center [575, 85] width 43 height 16
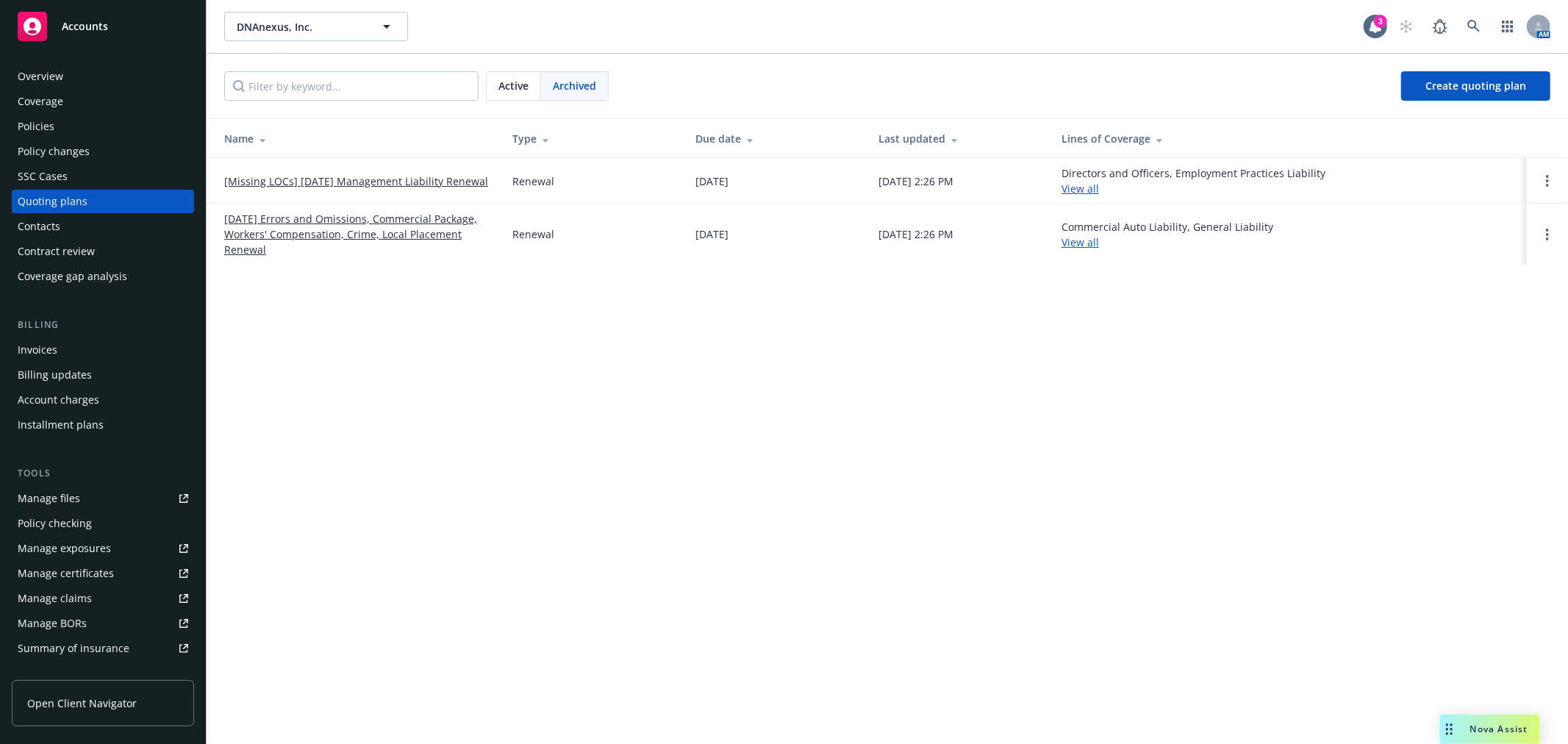
click at [386, 182] on link "[Missing LOCs] [DATE] Management Liability Renewal" at bounding box center [356, 181] width 264 height 16
